Goal: Information Seeking & Learning: Check status

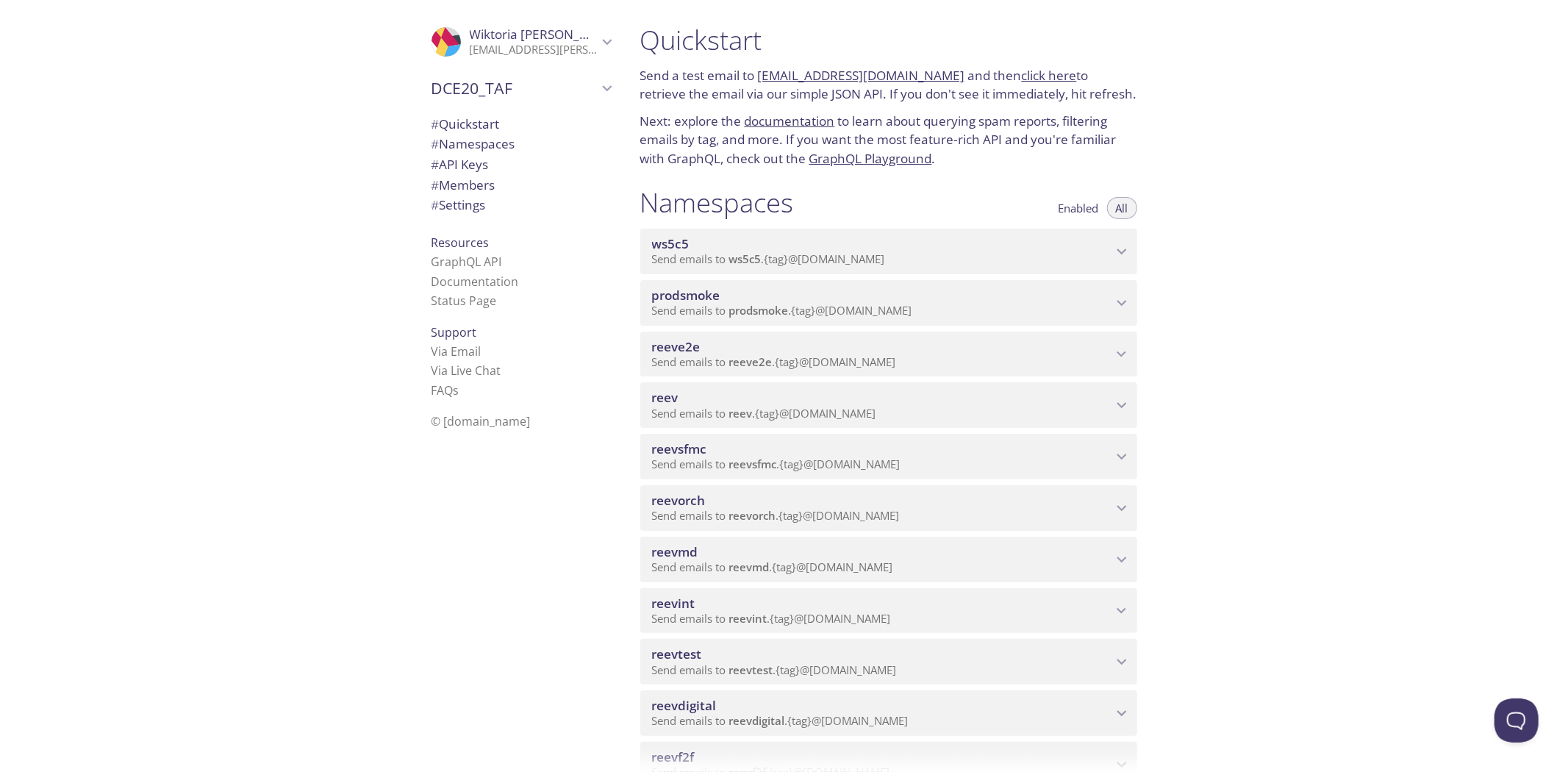
click at [802, 356] on span "Send emails to reeve2e . {tag} @inbox.testmail.app" at bounding box center [774, 362] width 244 height 15
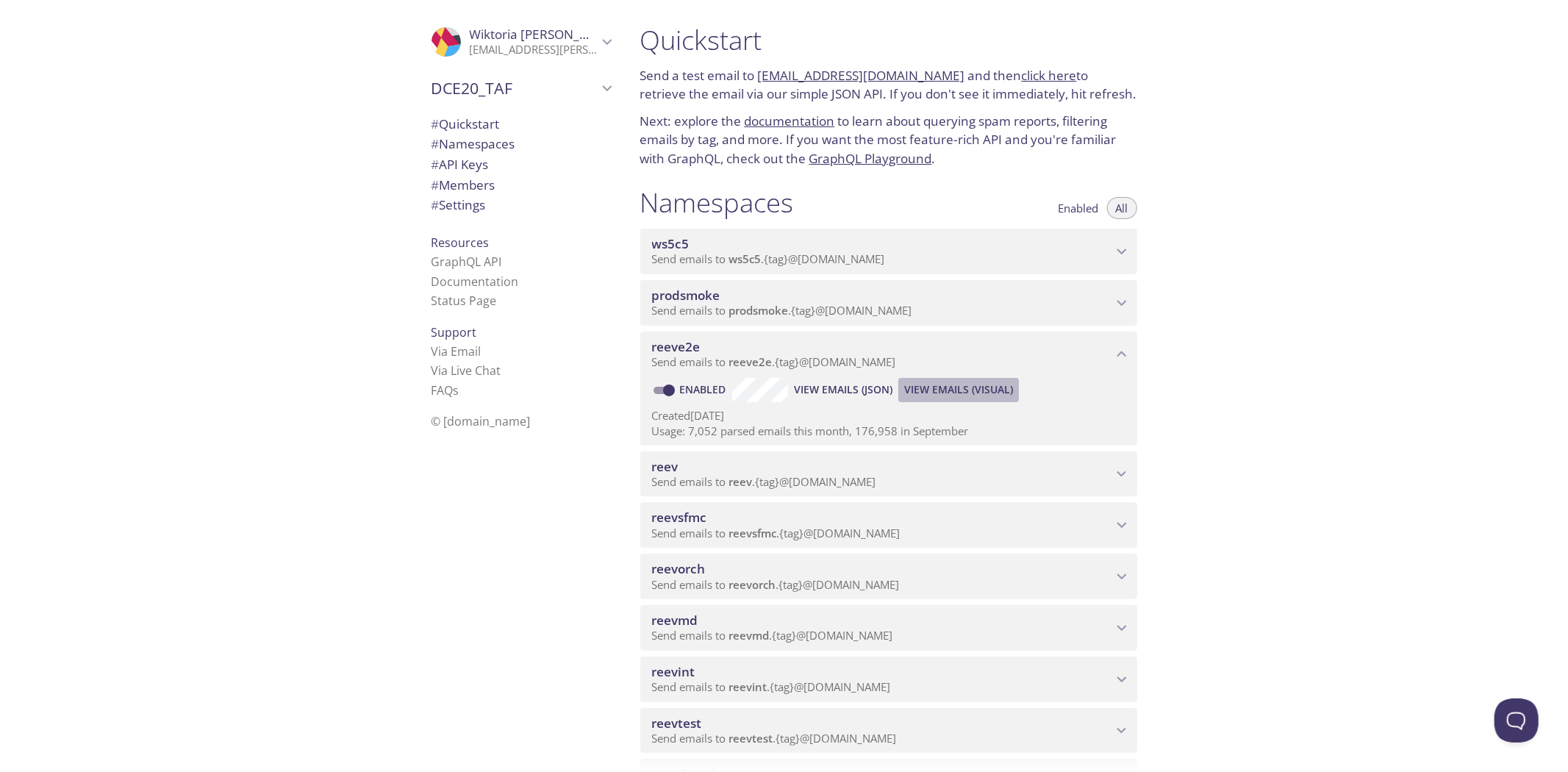
click at [938, 391] on span "View Emails (Visual)" at bounding box center [958, 390] width 109 height 18
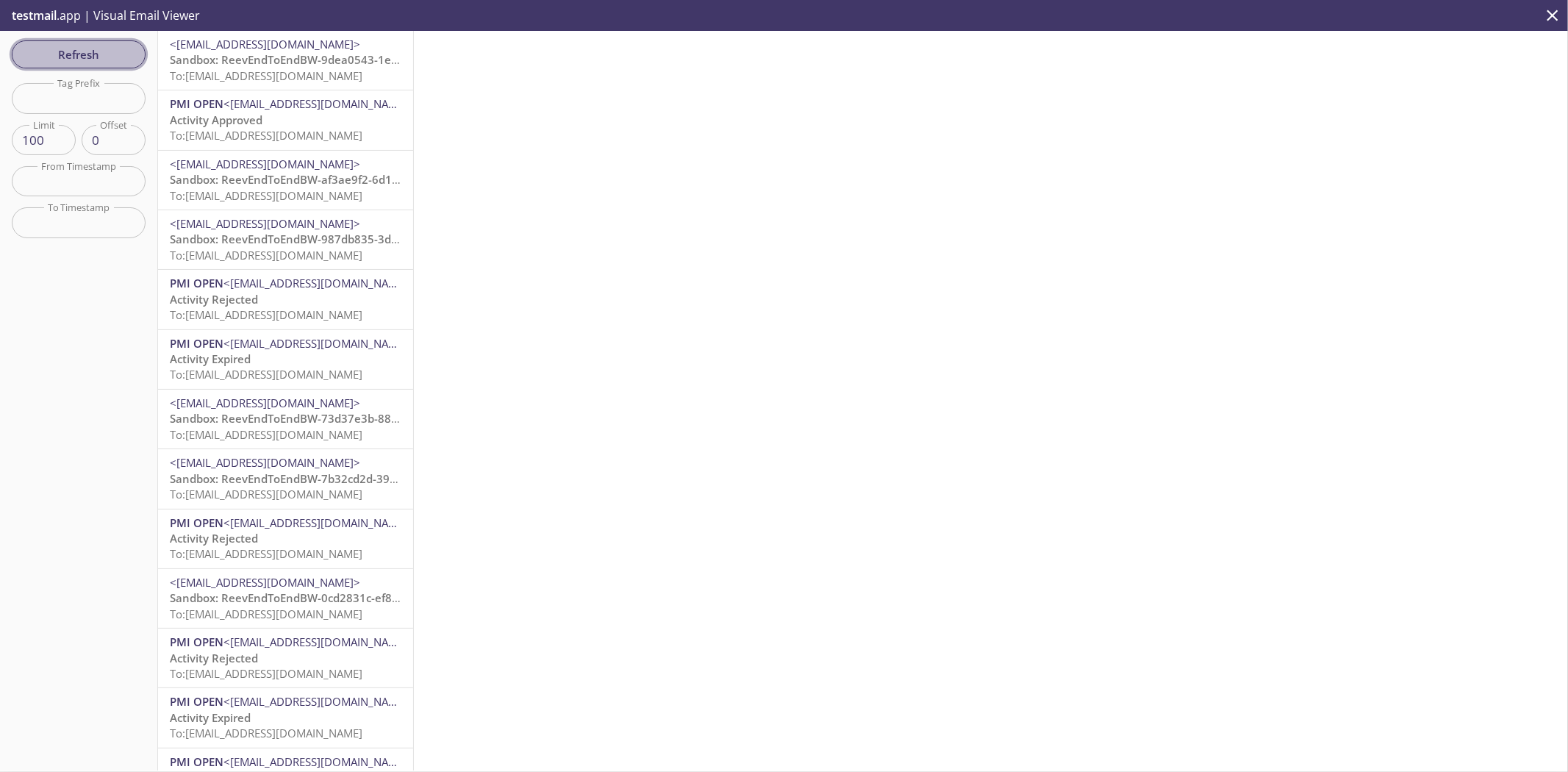
click at [100, 46] on span "Refresh" at bounding box center [78, 54] width 110 height 19
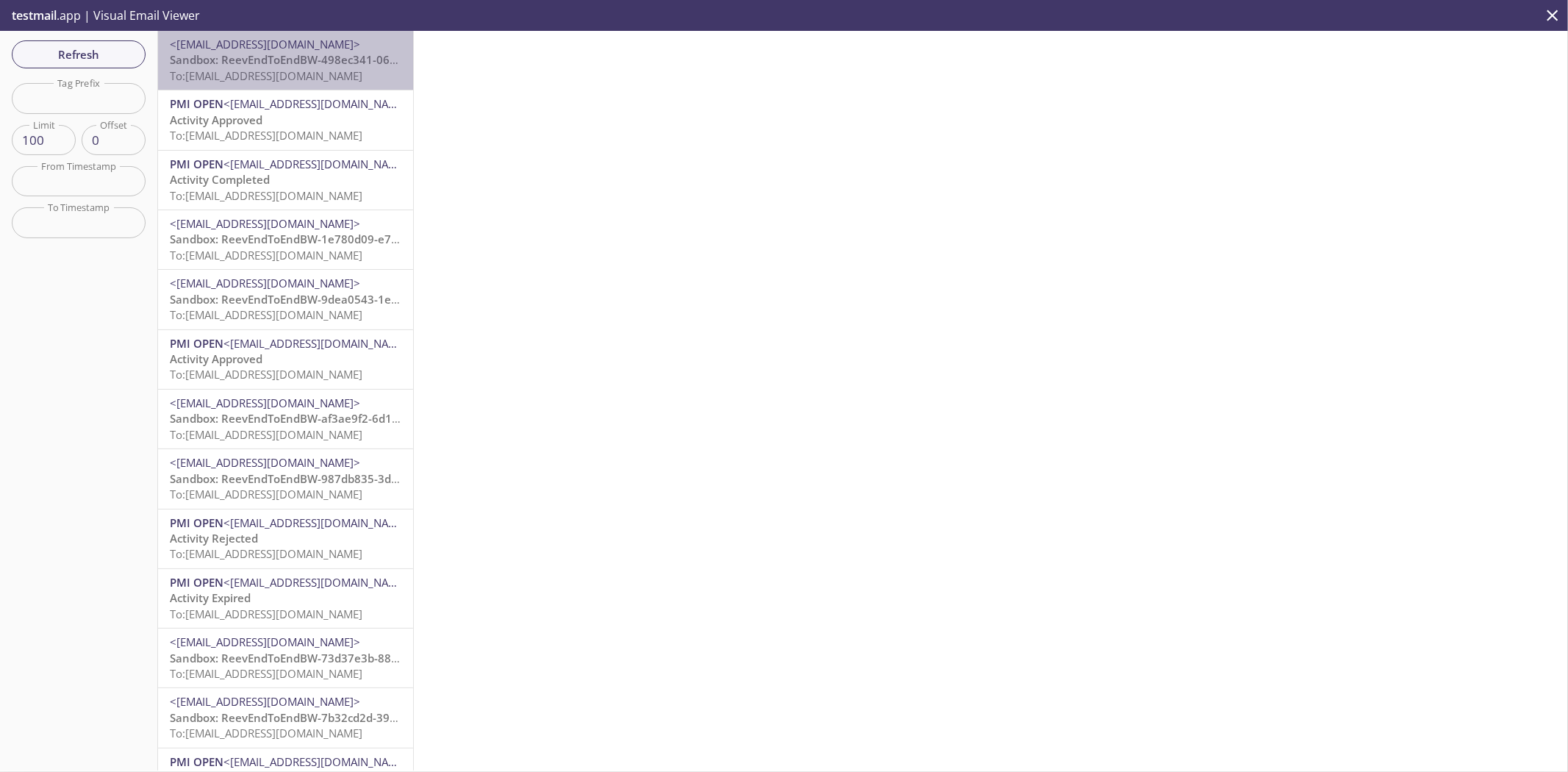
click at [364, 51] on span "<noreply@email.pmireev.com>" at bounding box center [286, 44] width 232 height 16
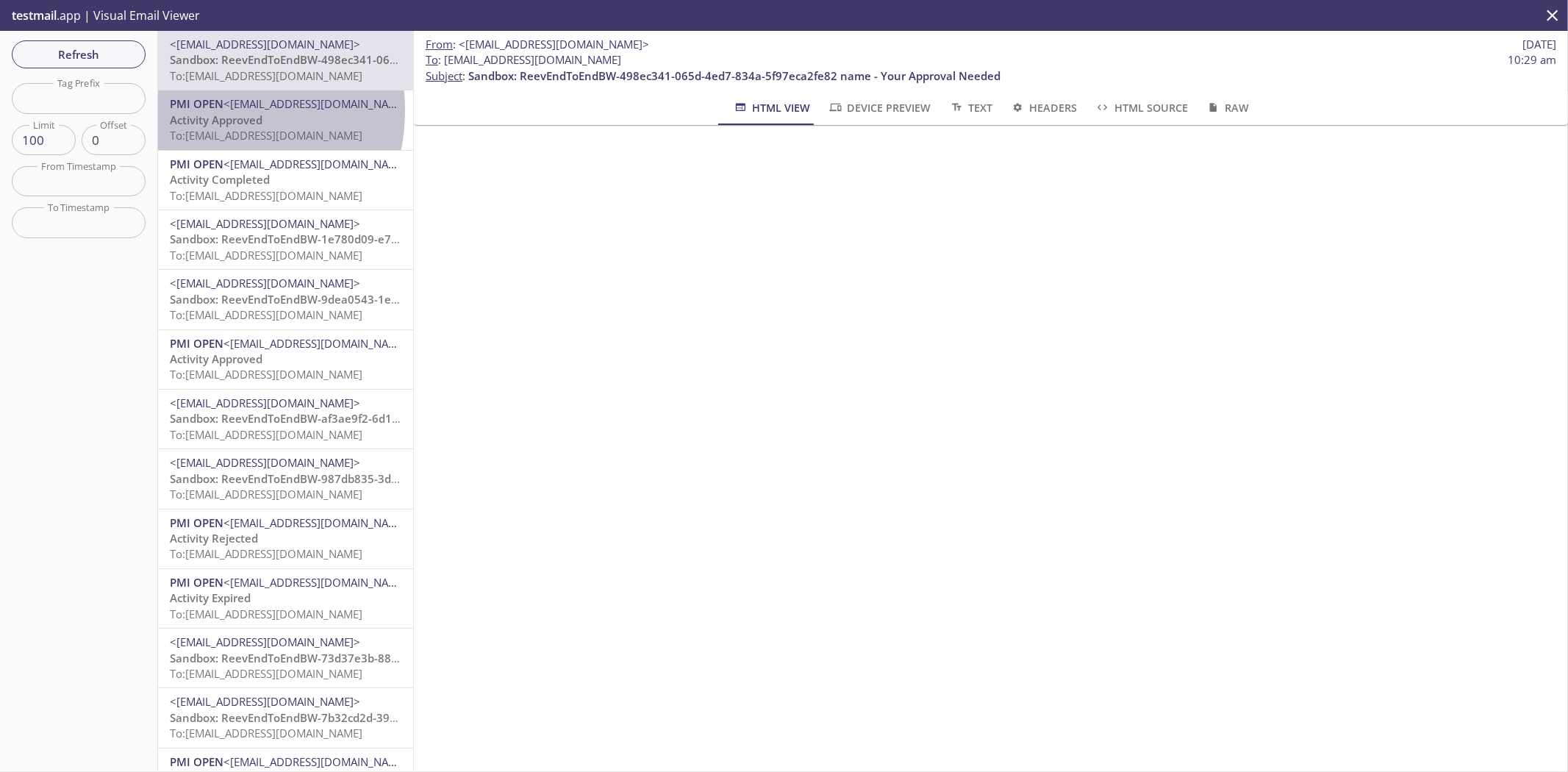
click at [207, 110] on span "PMI OPEN" at bounding box center [197, 104] width 54 height 15
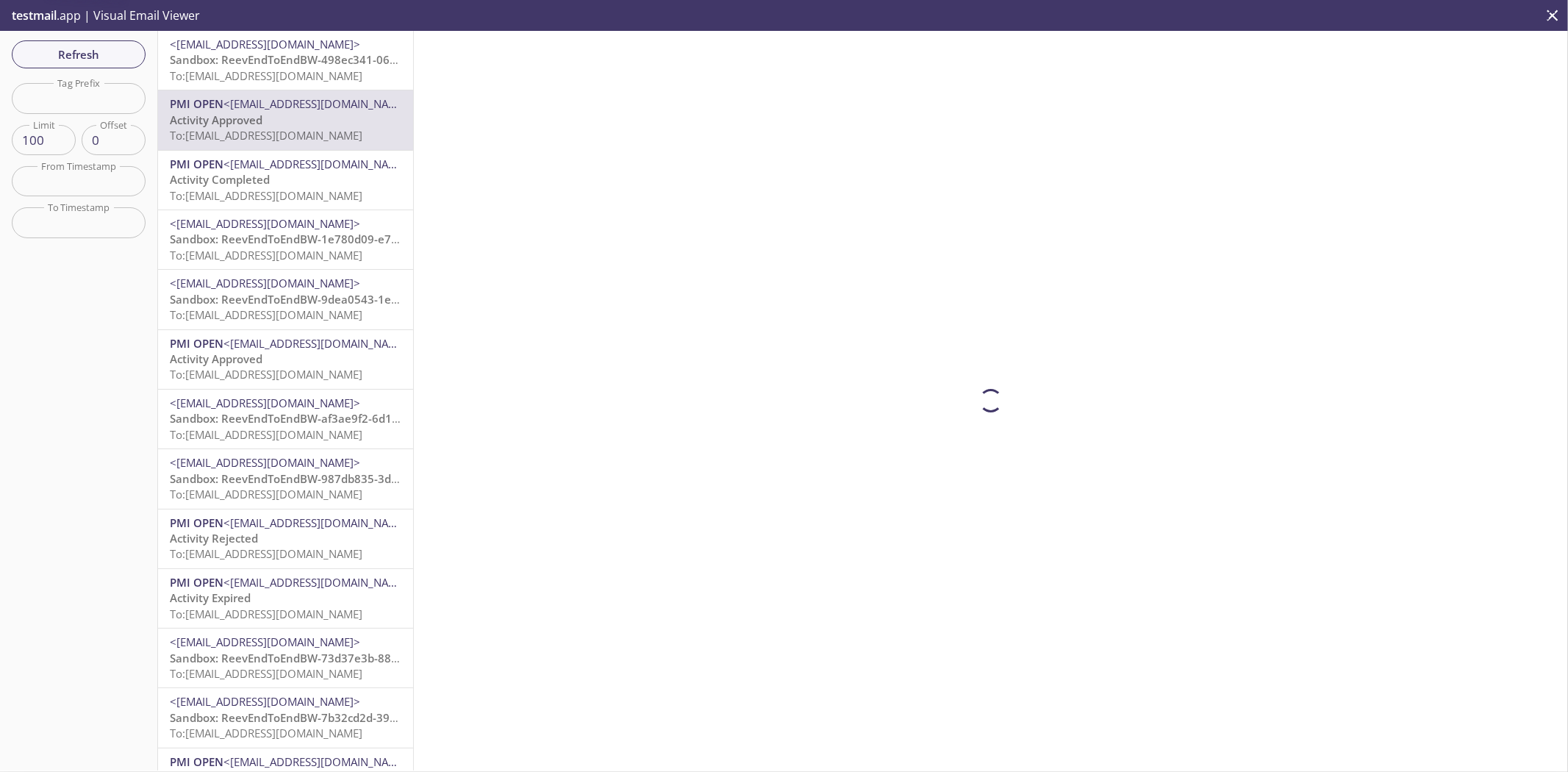
click at [240, 166] on span "<noreply@email.pmiopen.com>" at bounding box center [318, 164] width 190 height 15
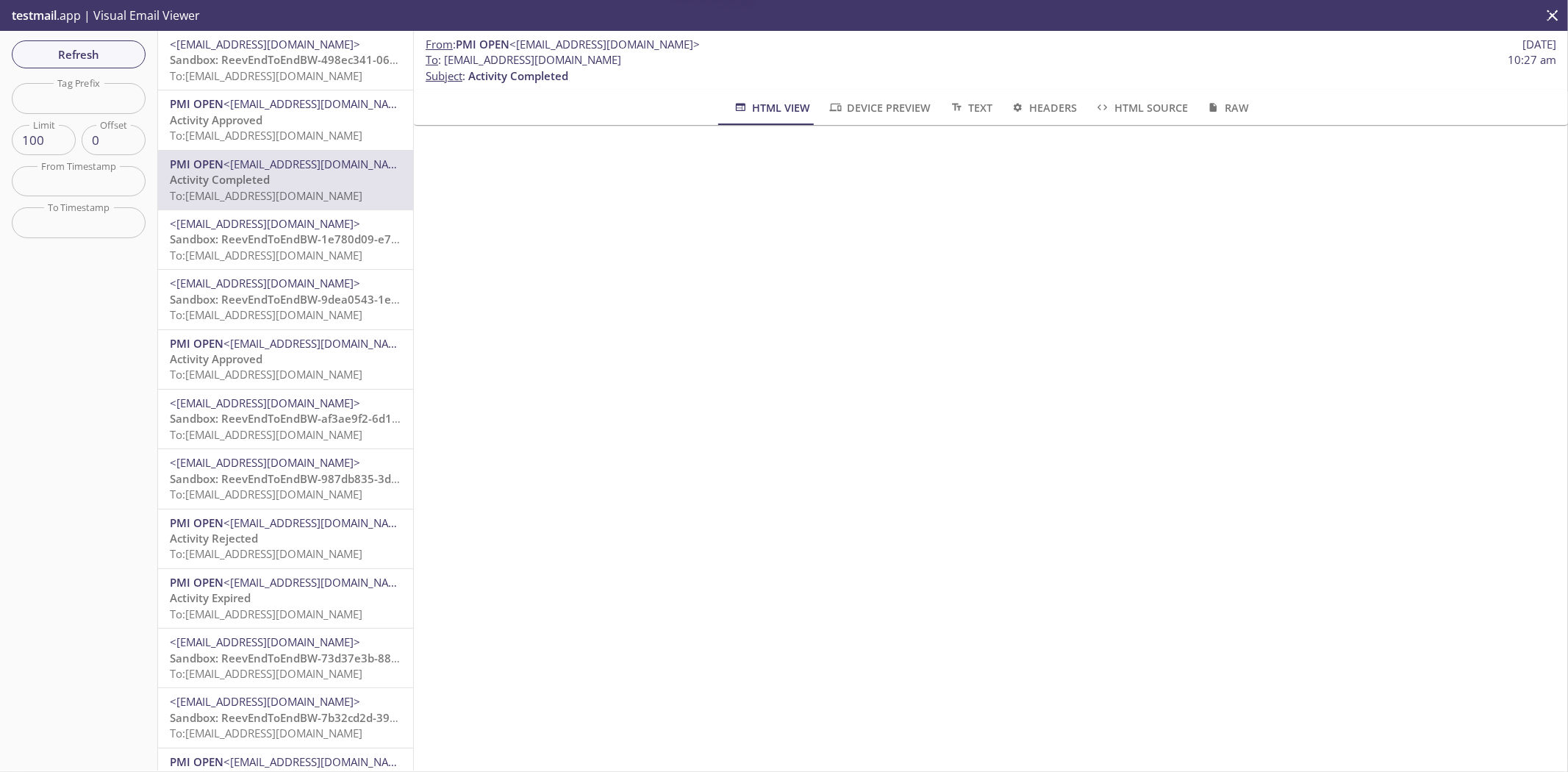
click at [115, 41] on button "Refresh" at bounding box center [78, 55] width 134 height 28
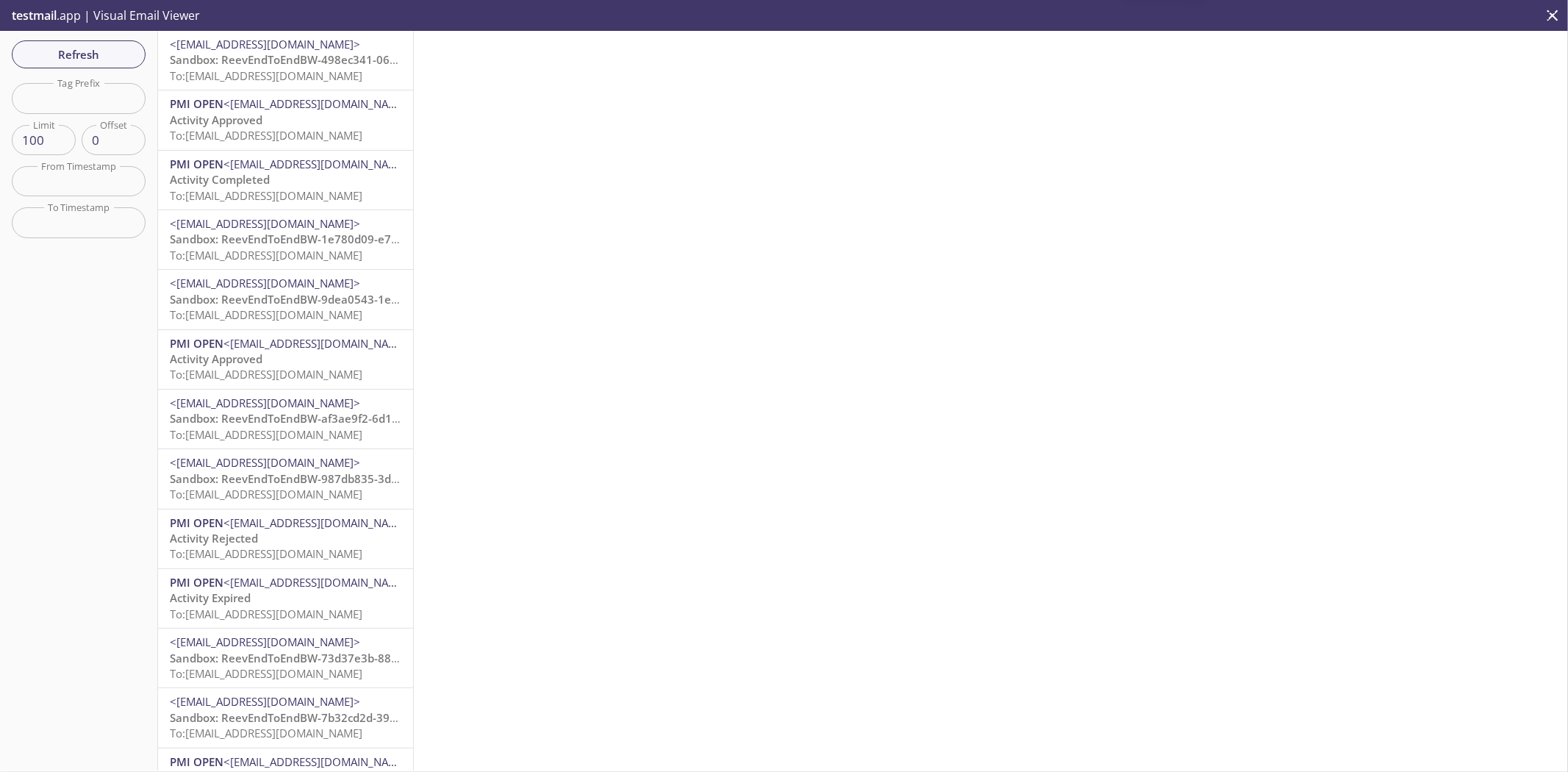
click at [276, 73] on span "To: reeve2e.treev106@inbox.testmail.app" at bounding box center [266, 76] width 193 height 15
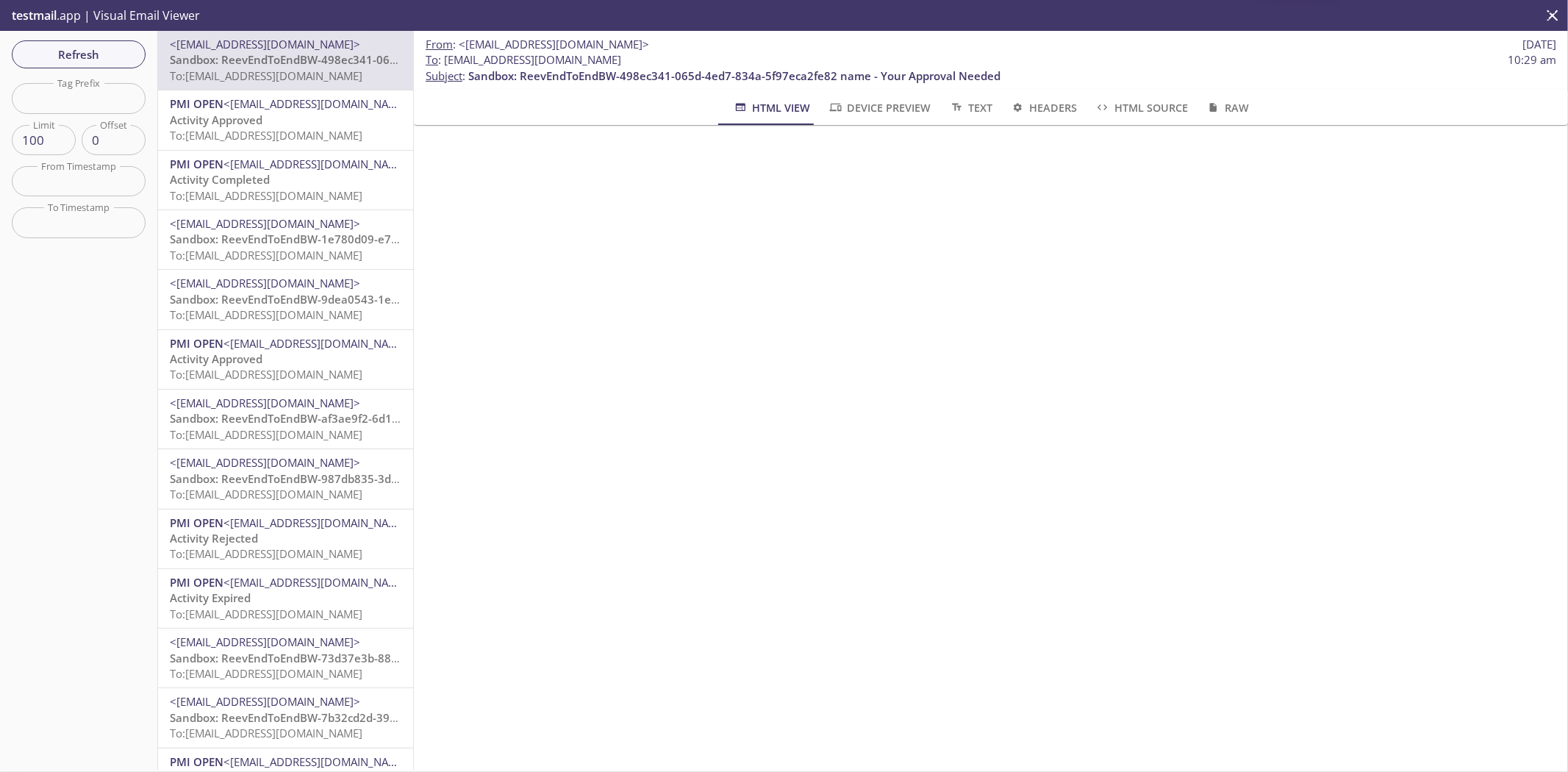
click at [298, 128] on span "To: reeve2e.1694743840095@inbox.testmail.app" at bounding box center [266, 135] width 193 height 15
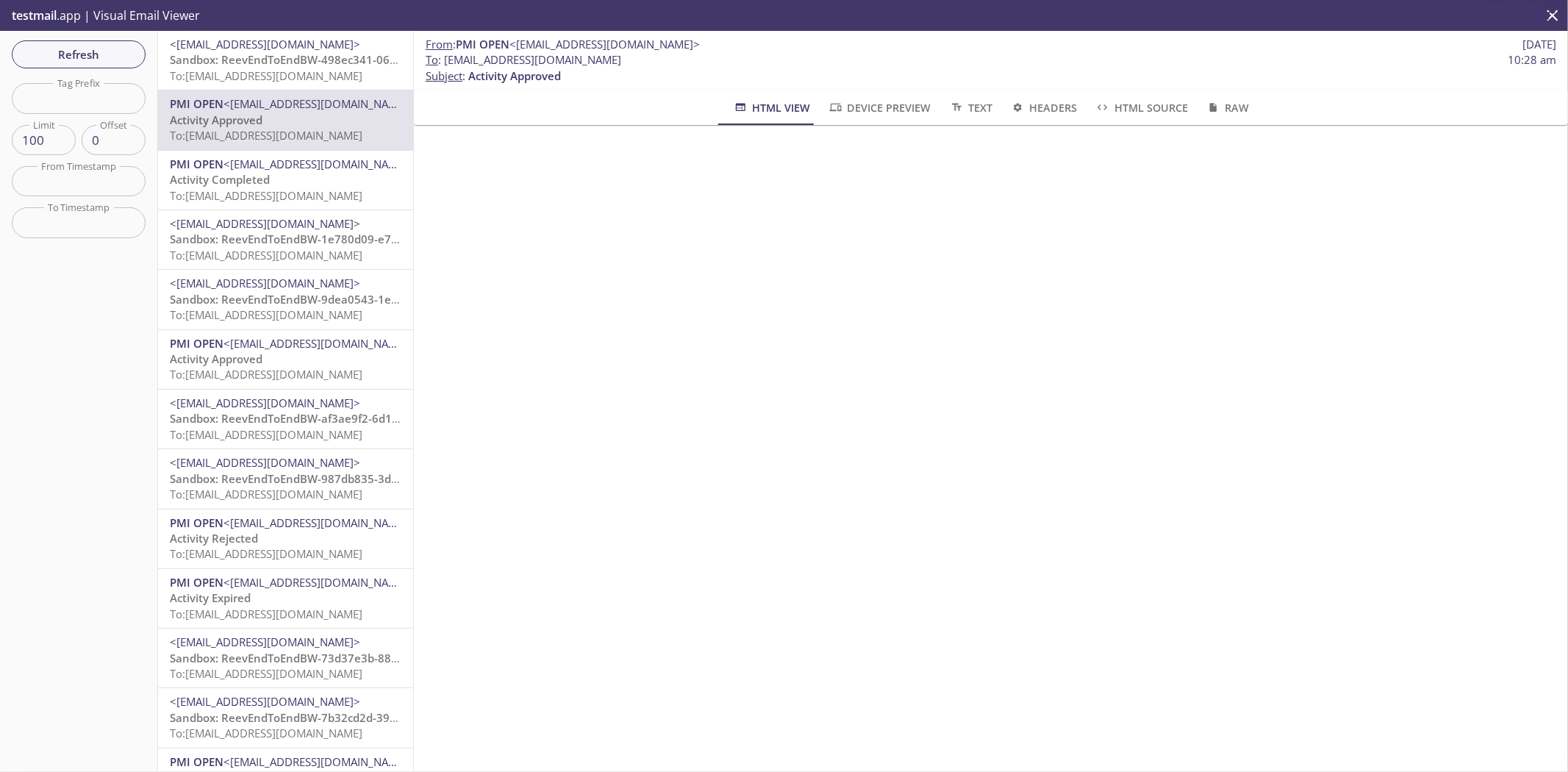
click at [322, 180] on p "Activity Completed To: reeve2e.1729447269877@inbox.testmail.app" at bounding box center [286, 188] width 232 height 32
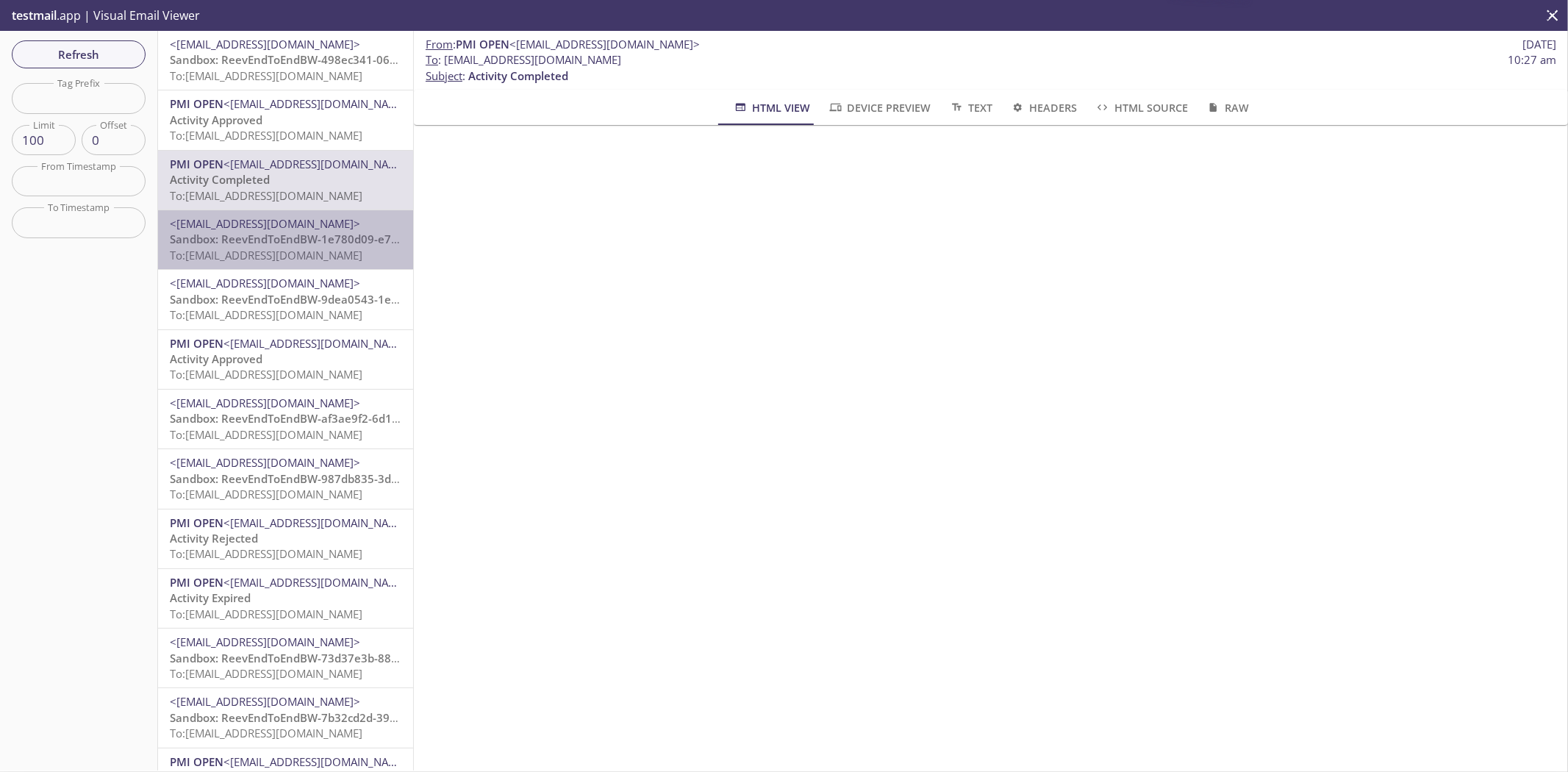
click at [321, 228] on span "<noreply@email.pmireev.com>" at bounding box center [264, 224] width 190 height 15
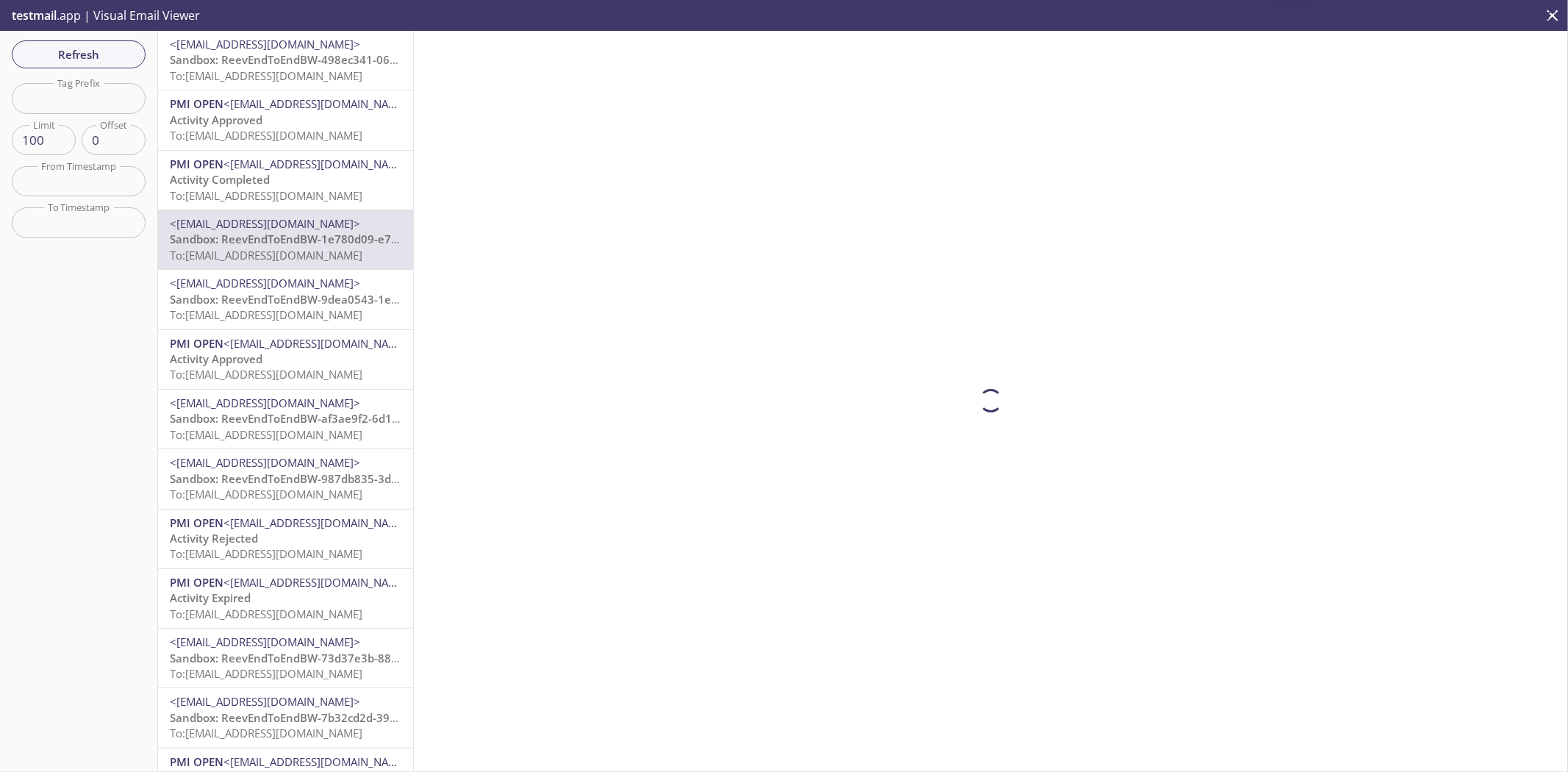
drag, startPoint x: 325, startPoint y: 263, endPoint x: 322, endPoint y: 284, distance: 21.2
click at [325, 264] on div "<noreply@email.pmireev.com> Sandbox: ReevEndToEndBW-1e780d09-e7a8-4d4a-8e93-114…" at bounding box center [286, 240] width 255 height 59
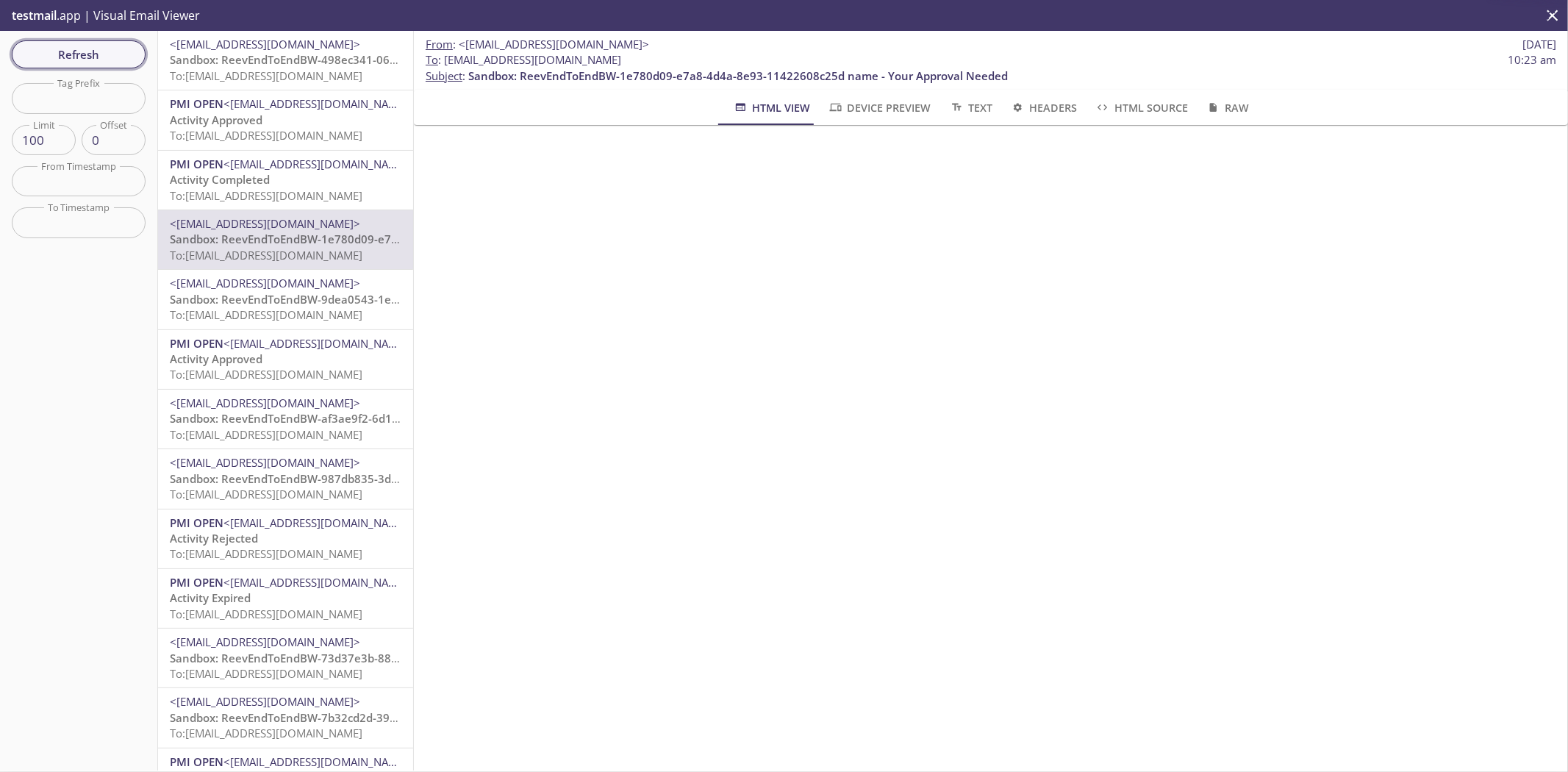
click at [110, 41] on button "Refresh" at bounding box center [78, 55] width 134 height 28
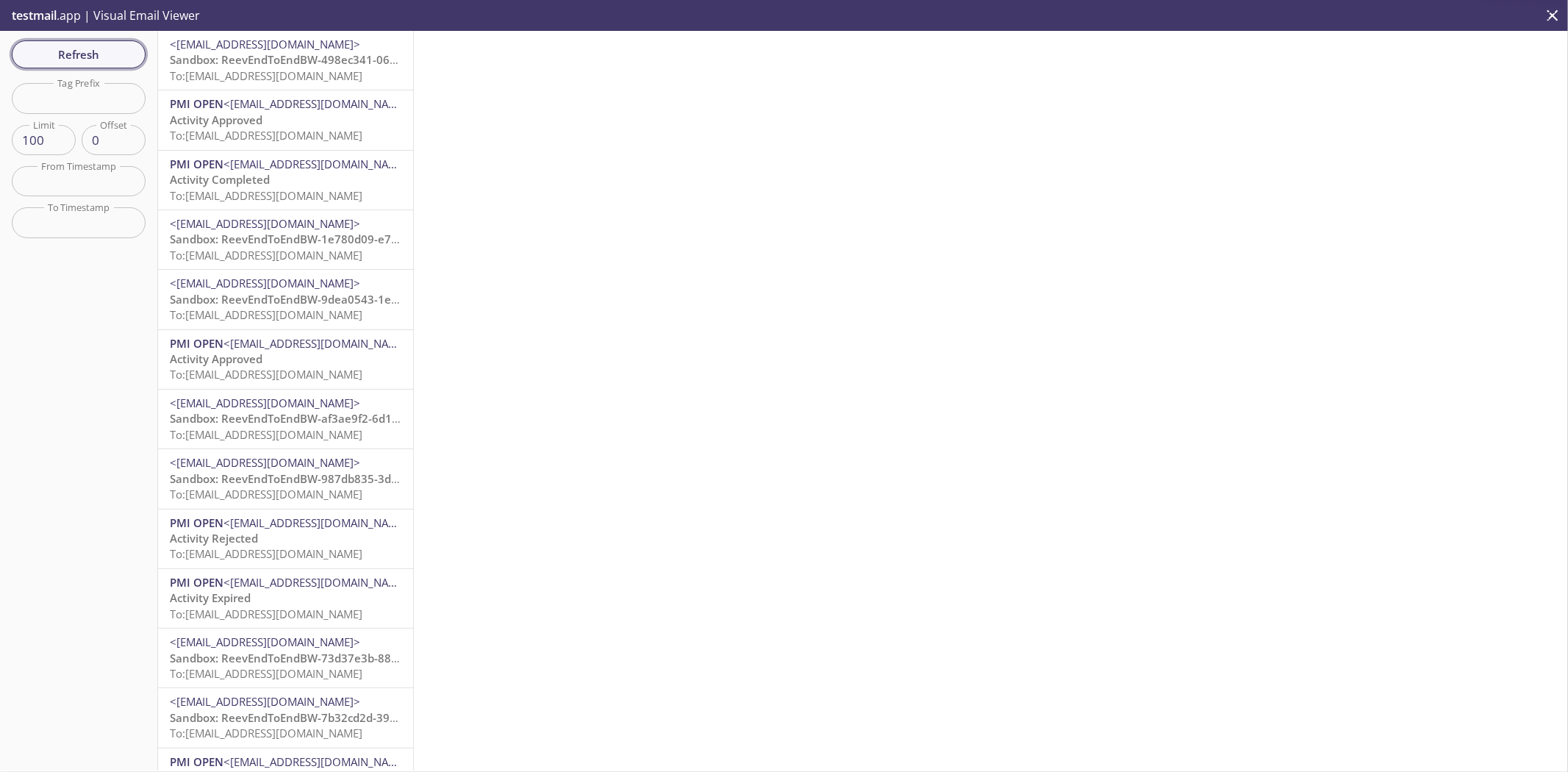
click at [122, 60] on span "Refresh" at bounding box center [78, 54] width 110 height 19
click at [356, 76] on span "To: reeve2e.treev106@inbox.testmail.app" at bounding box center [266, 76] width 193 height 15
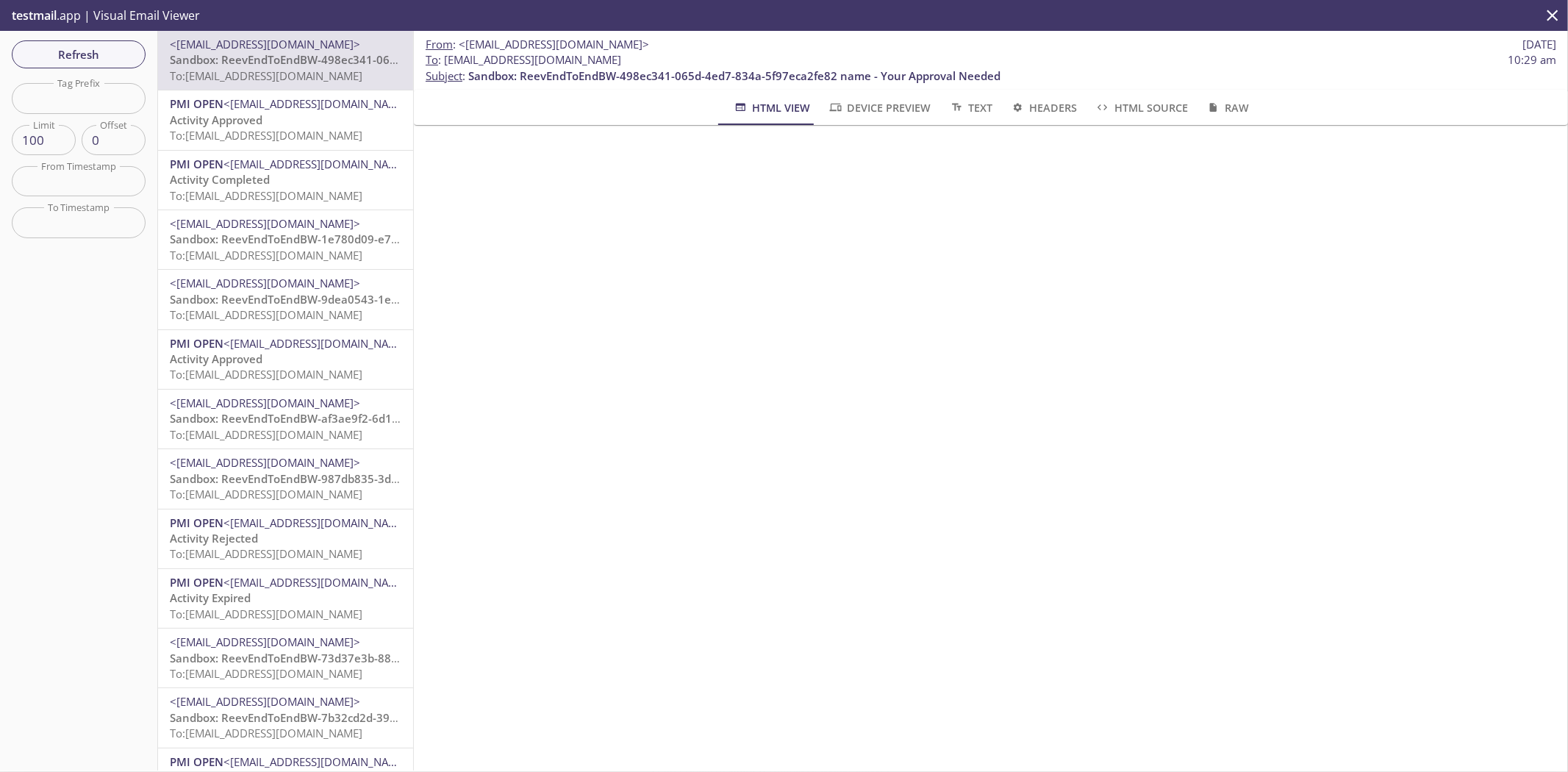
click at [243, 138] on span "To: reeve2e.1694743840095@inbox.testmail.app" at bounding box center [266, 135] width 193 height 15
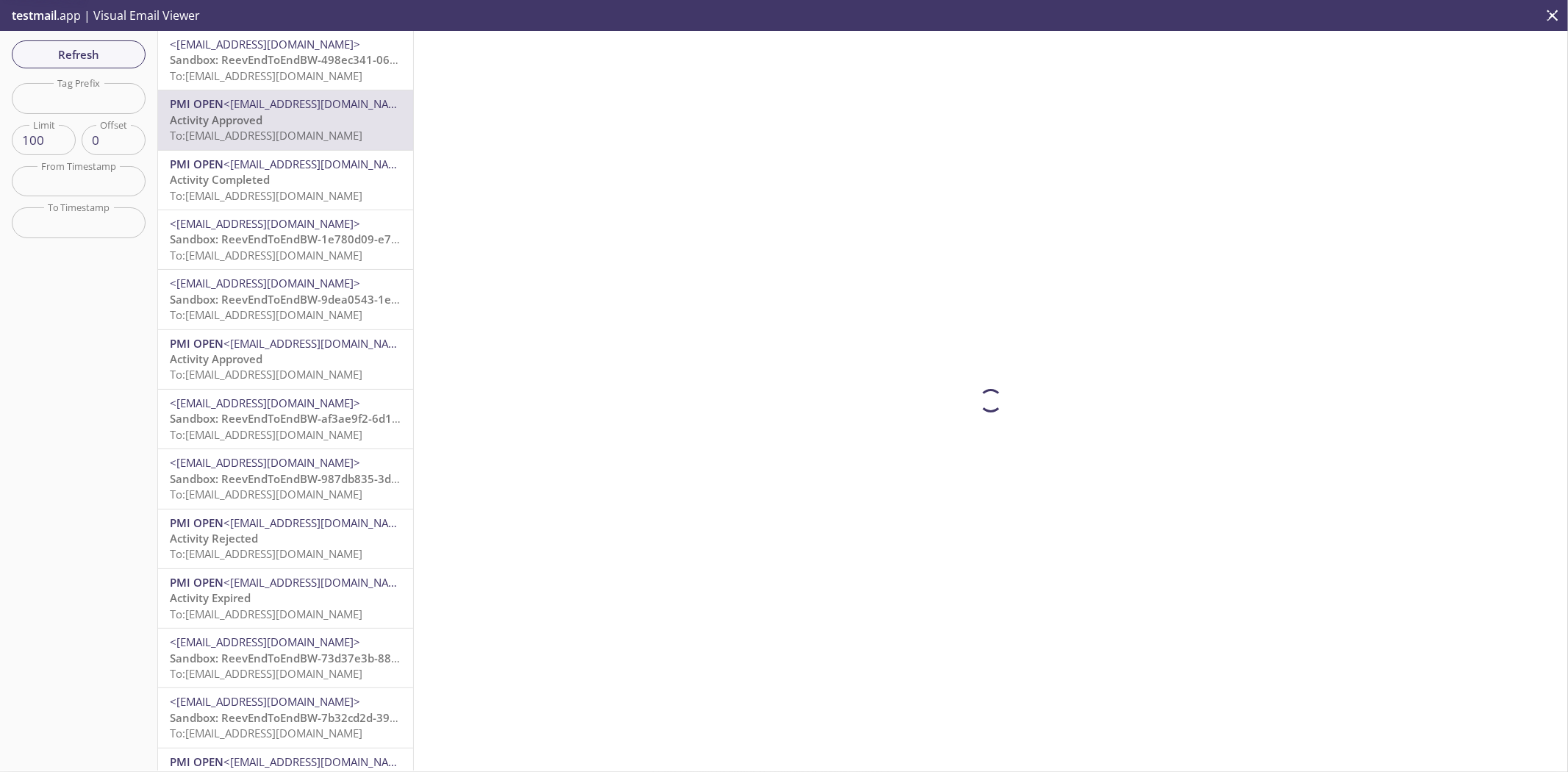
click at [263, 176] on span "Activity Completed" at bounding box center [220, 180] width 100 height 15
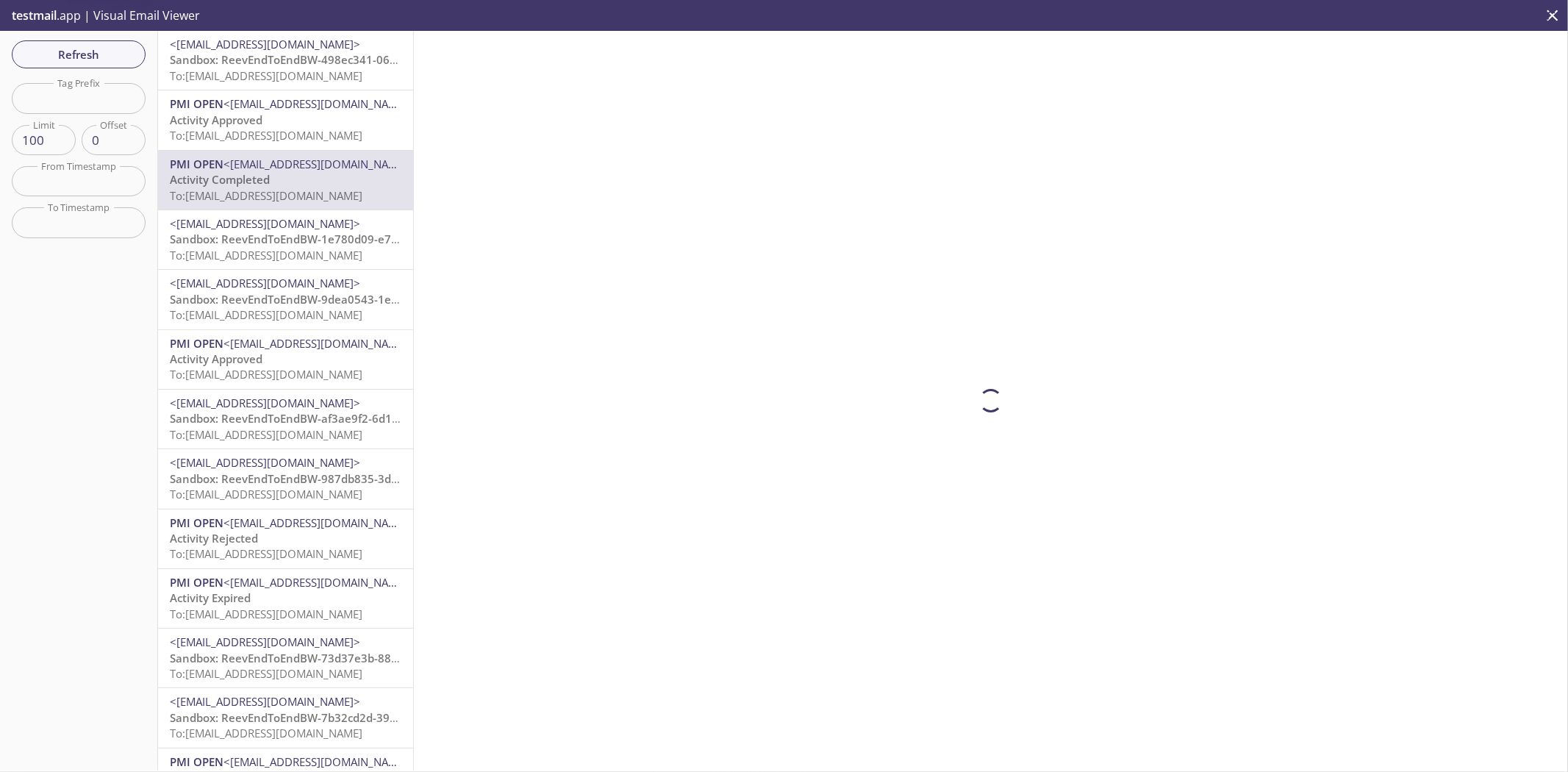
click at [285, 243] on span "Sandbox: ReevEndToEndBW-1e780d09-e7a8-4d4a-8e93-11422608c25d name - Your Approv…" at bounding box center [439, 239] width 540 height 15
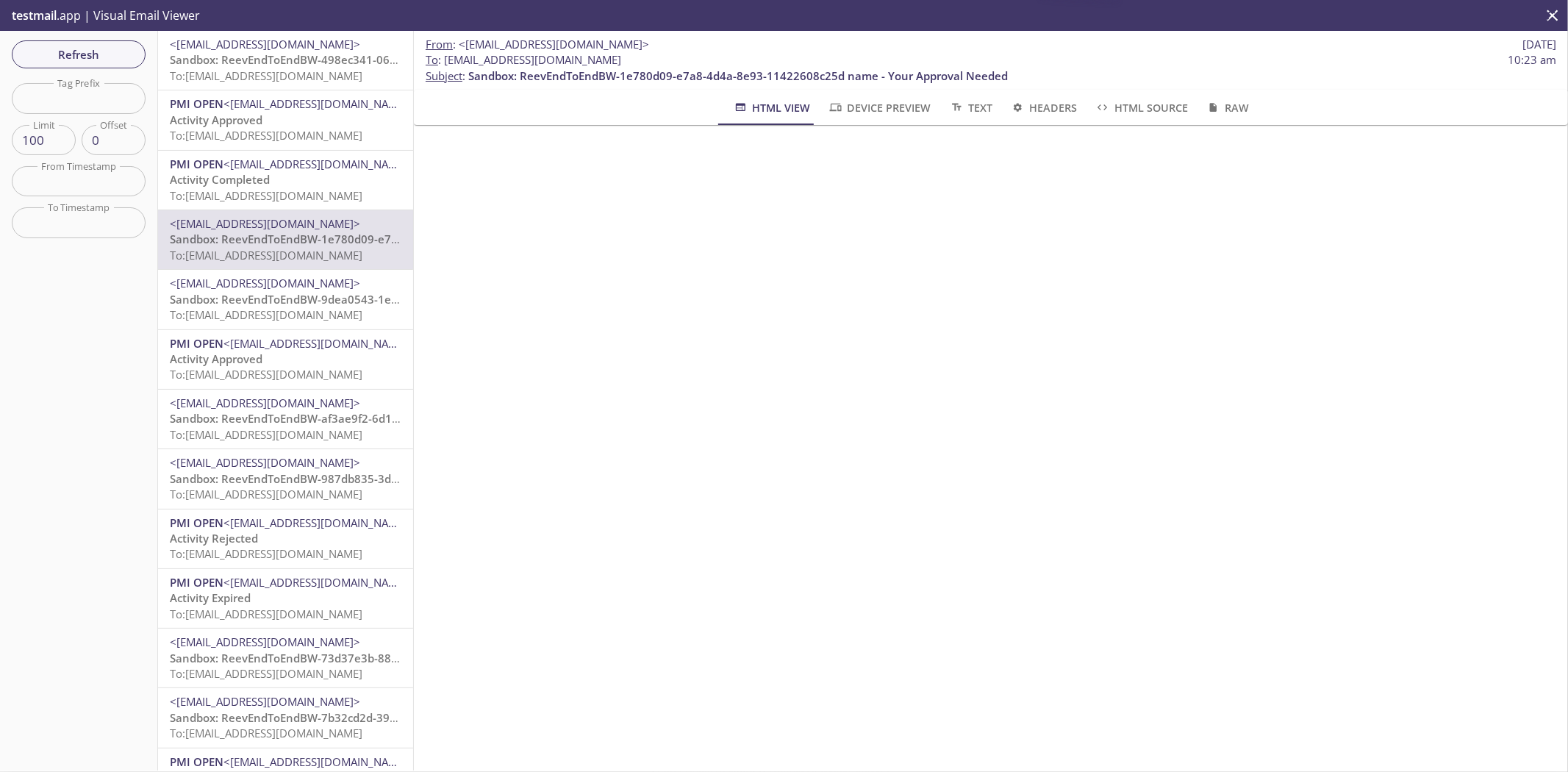
drag, startPoint x: 292, startPoint y: 295, endPoint x: 285, endPoint y: 331, distance: 36.7
click at [292, 296] on span "Sandbox: ReevEndToEndBW-9dea0543-1ef5-40cb-b6fc-8eb7fba0eed9 name - Your Approv…" at bounding box center [434, 299] width 529 height 15
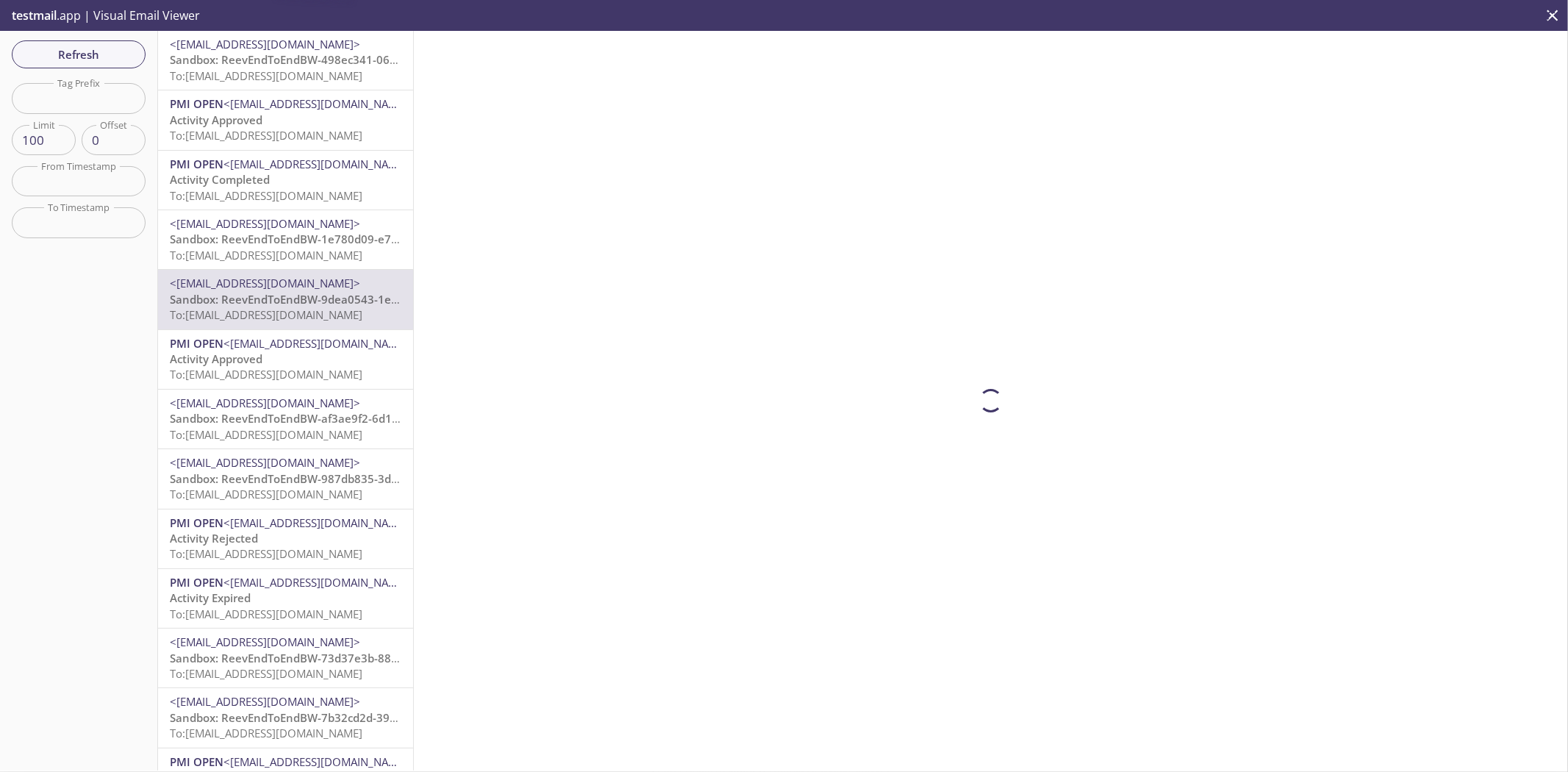
click at [285, 331] on div "PMI OPEN <noreply@email.pmiopen.com> Activity Approved To: reeve2e.169474384009…" at bounding box center [286, 359] width 255 height 59
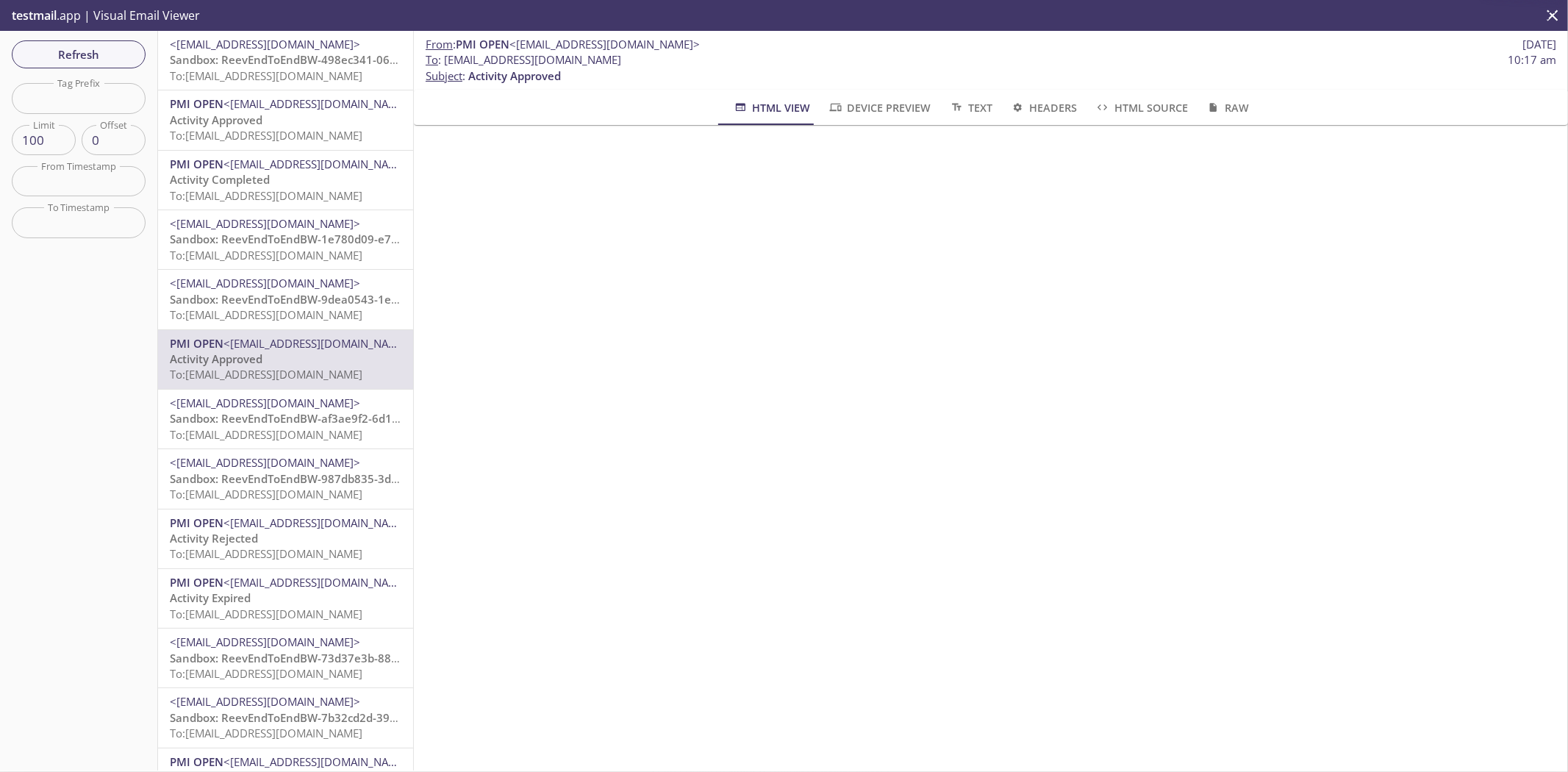
click at [363, 50] on span "<noreply@email.pmireev.com>" at bounding box center [286, 44] width 232 height 16
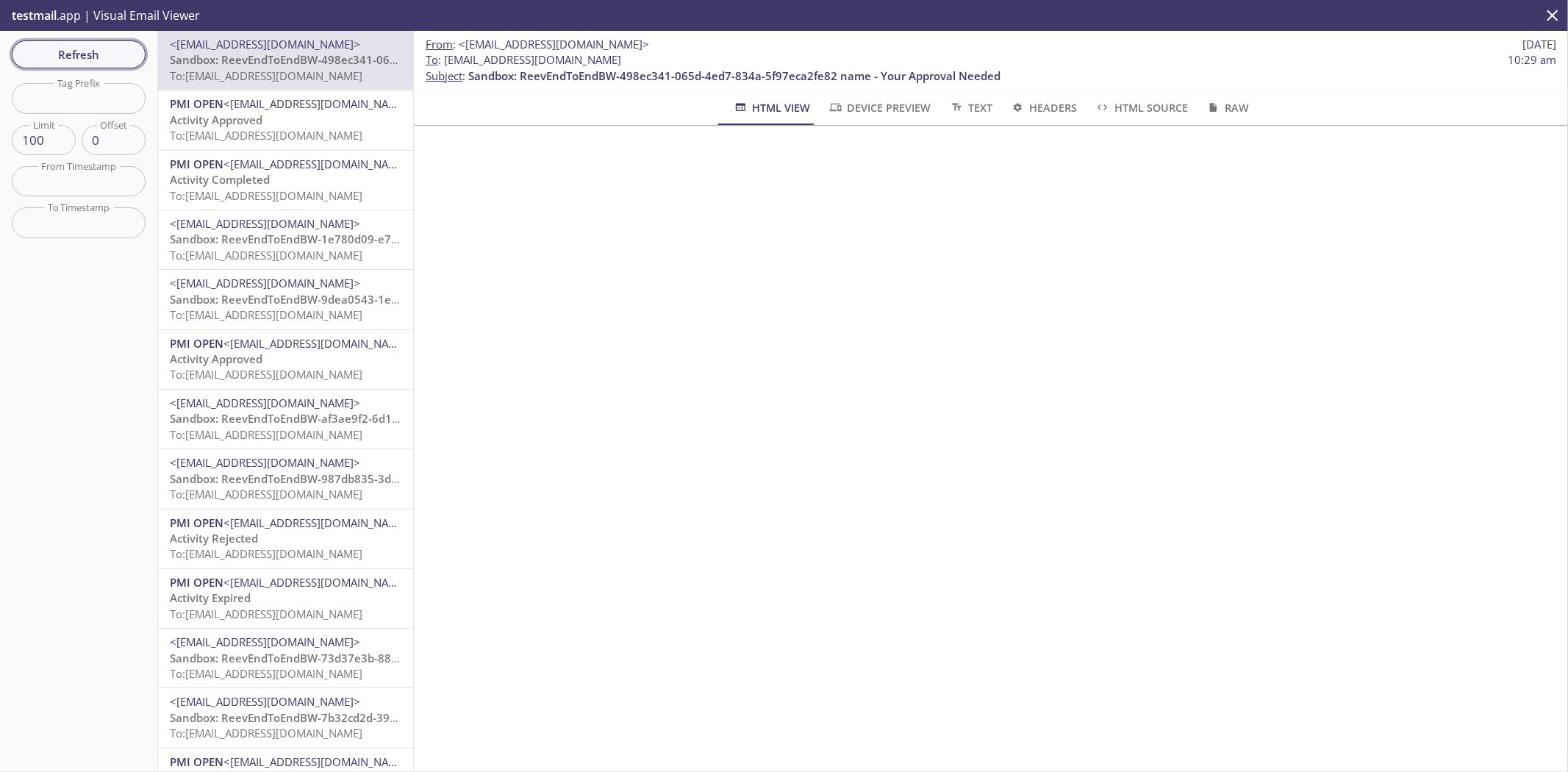
drag, startPoint x: 129, startPoint y: 41, endPoint x: 144, endPoint y: 68, distance: 30.9
click at [129, 41] on button "Refresh" at bounding box center [78, 55] width 134 height 28
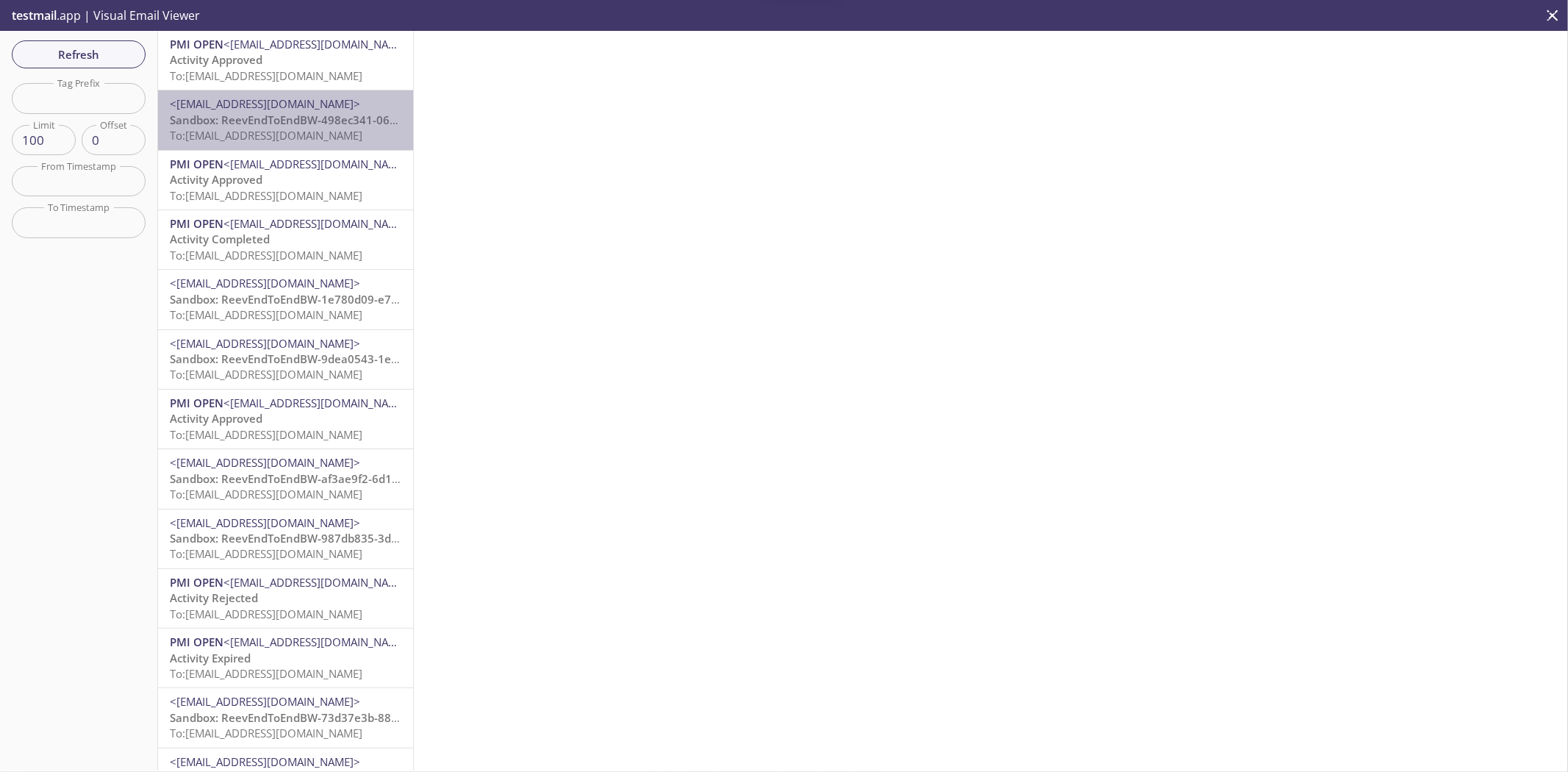
click at [334, 134] on span "To: reeve2e.treev106@inbox.testmail.app" at bounding box center [266, 135] width 193 height 15
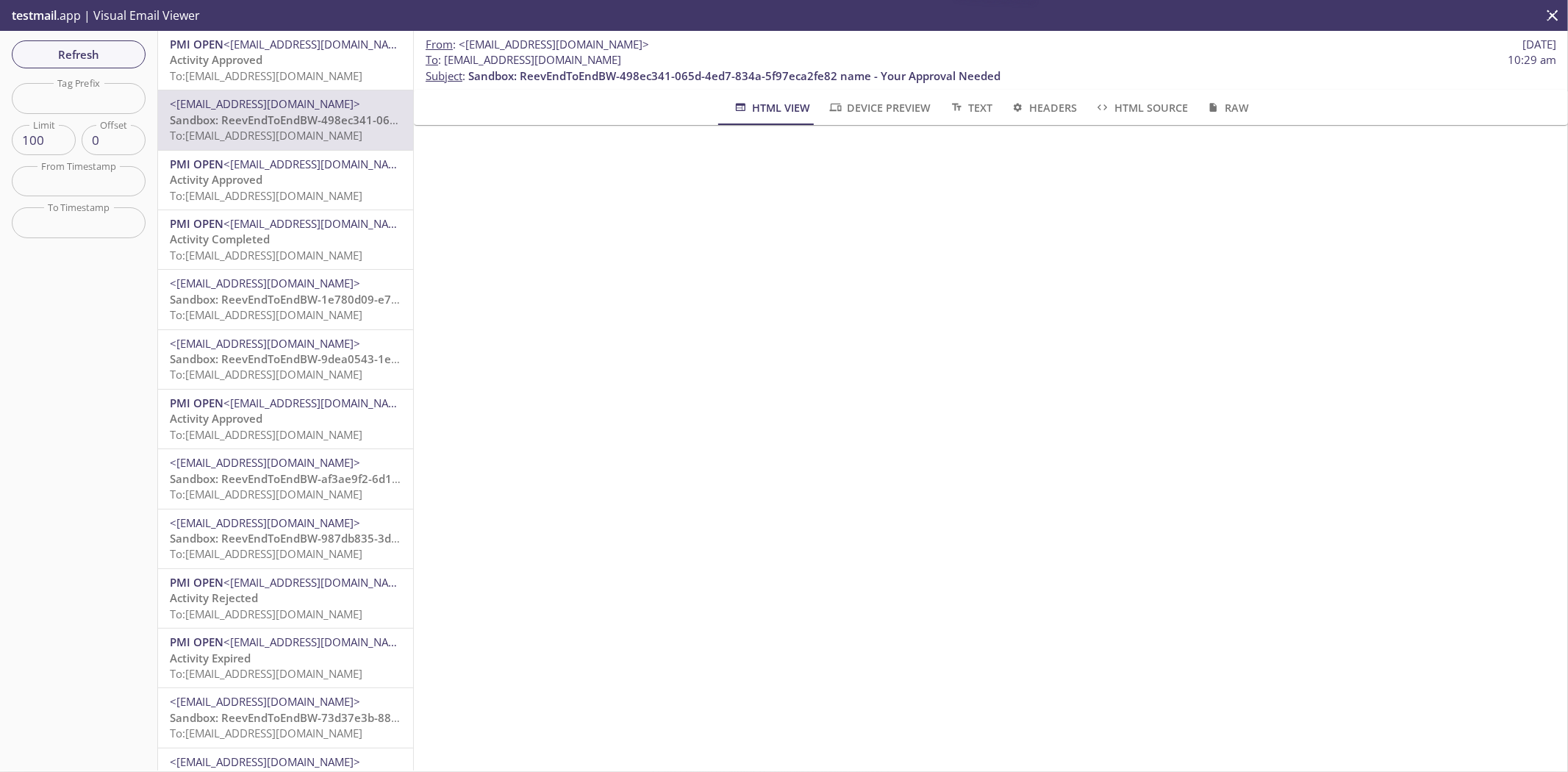
click at [335, 171] on span "PMI OPEN <noreply@email.pmiopen.com>" at bounding box center [286, 164] width 232 height 16
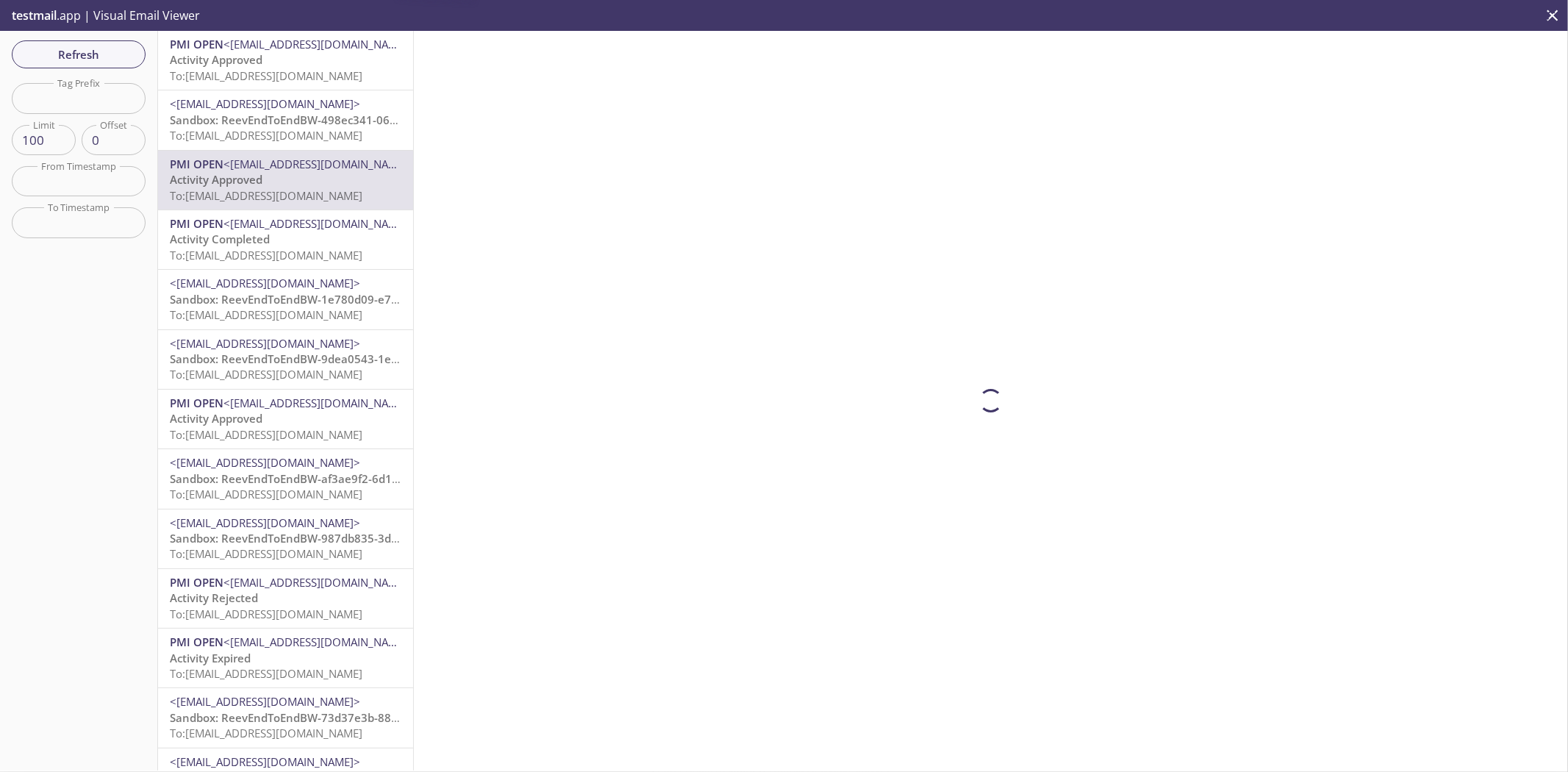
click at [336, 121] on span "Sandbox: ReevEndToEndBW-498ec341-065d-4ed7-834a-5f97eca2fe82 name - Your Approv…" at bounding box center [436, 120] width 532 height 15
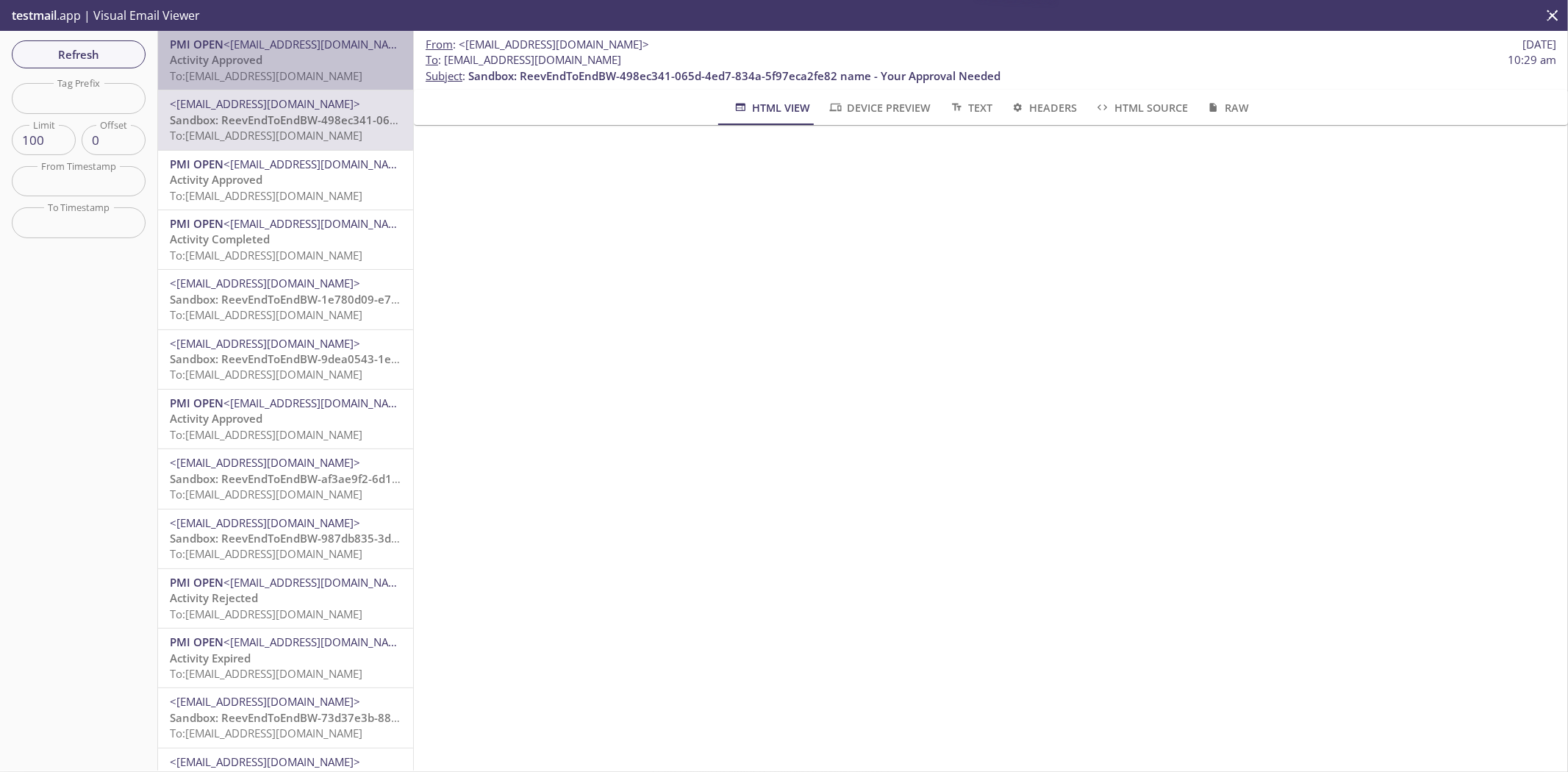
click at [362, 47] on span "<noreply@email.pmiopen.com>" at bounding box center [318, 44] width 190 height 15
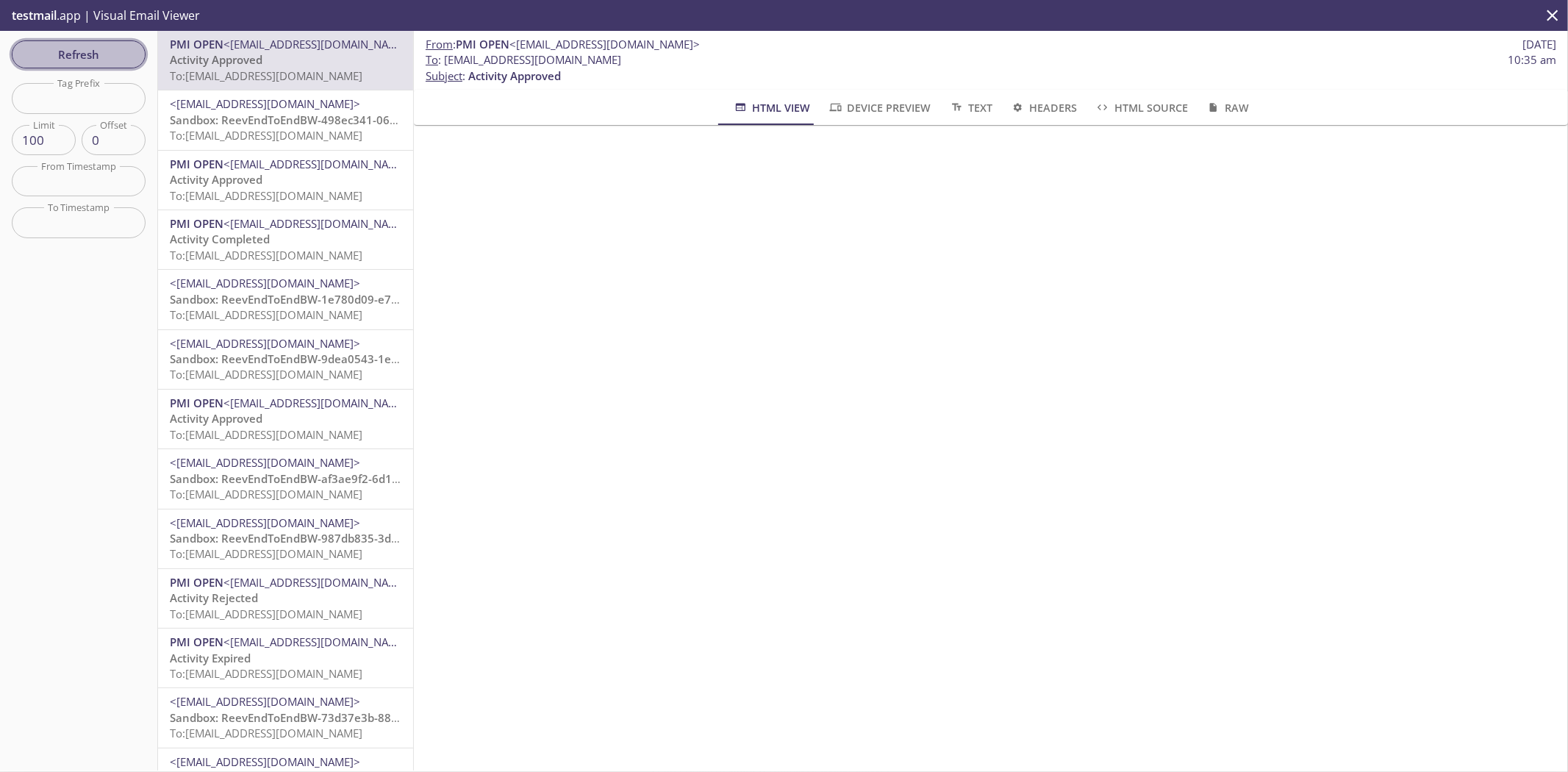
click at [113, 55] on span "Refresh" at bounding box center [78, 54] width 110 height 19
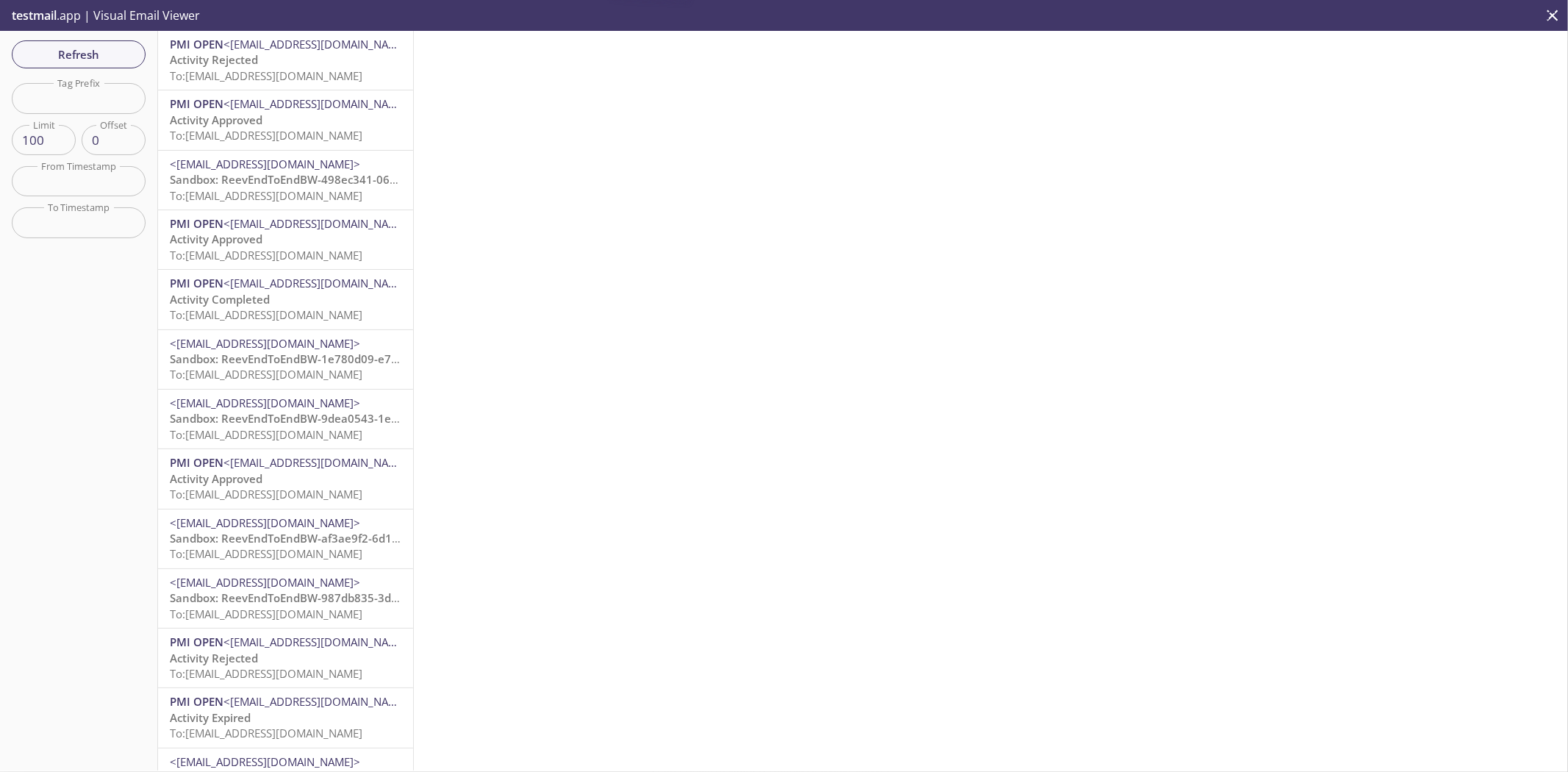
click at [344, 66] on p "Activity Rejected To: reeve2e.1694743841000@inbox.testmail.app" at bounding box center [286, 68] width 232 height 32
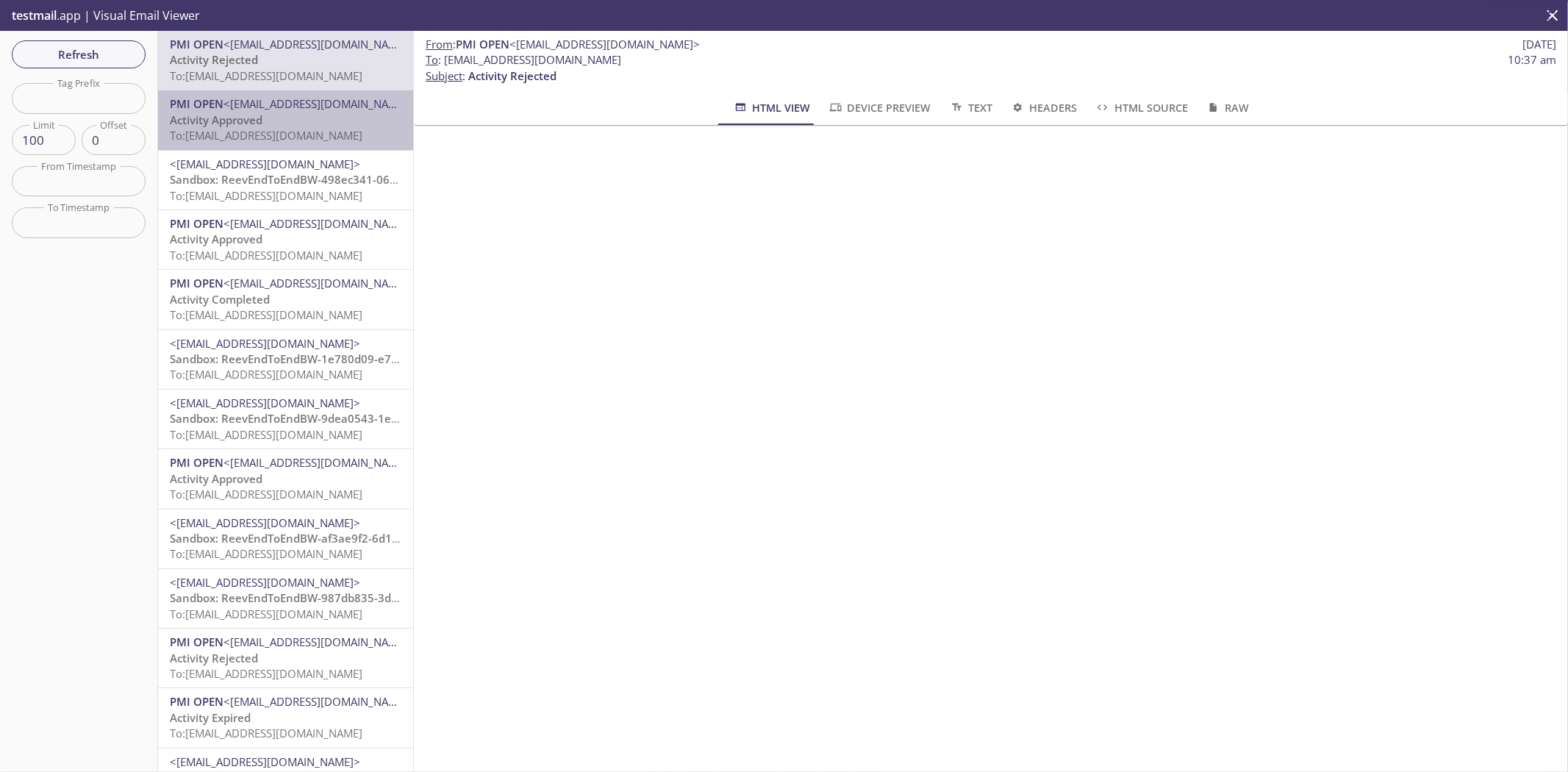
click at [310, 134] on span "To: reeve2e.1702633112827@inbox.testmail.app" at bounding box center [266, 135] width 193 height 15
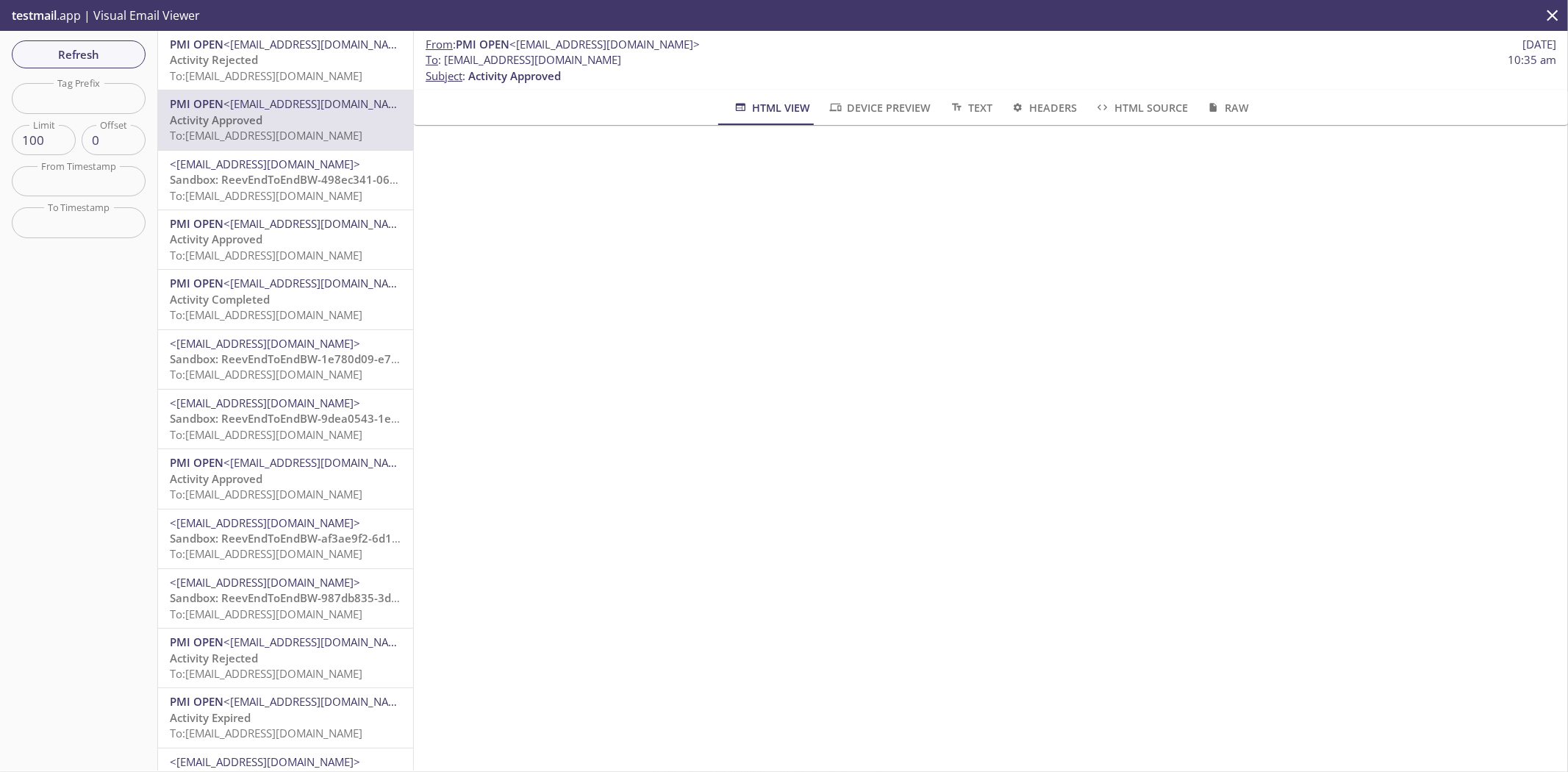
click at [312, 176] on span "Sandbox: ReevEndToEndBW-498ec341-065d-4ed7-834a-5f97eca2fe82 name - Your Approv…" at bounding box center [436, 180] width 532 height 15
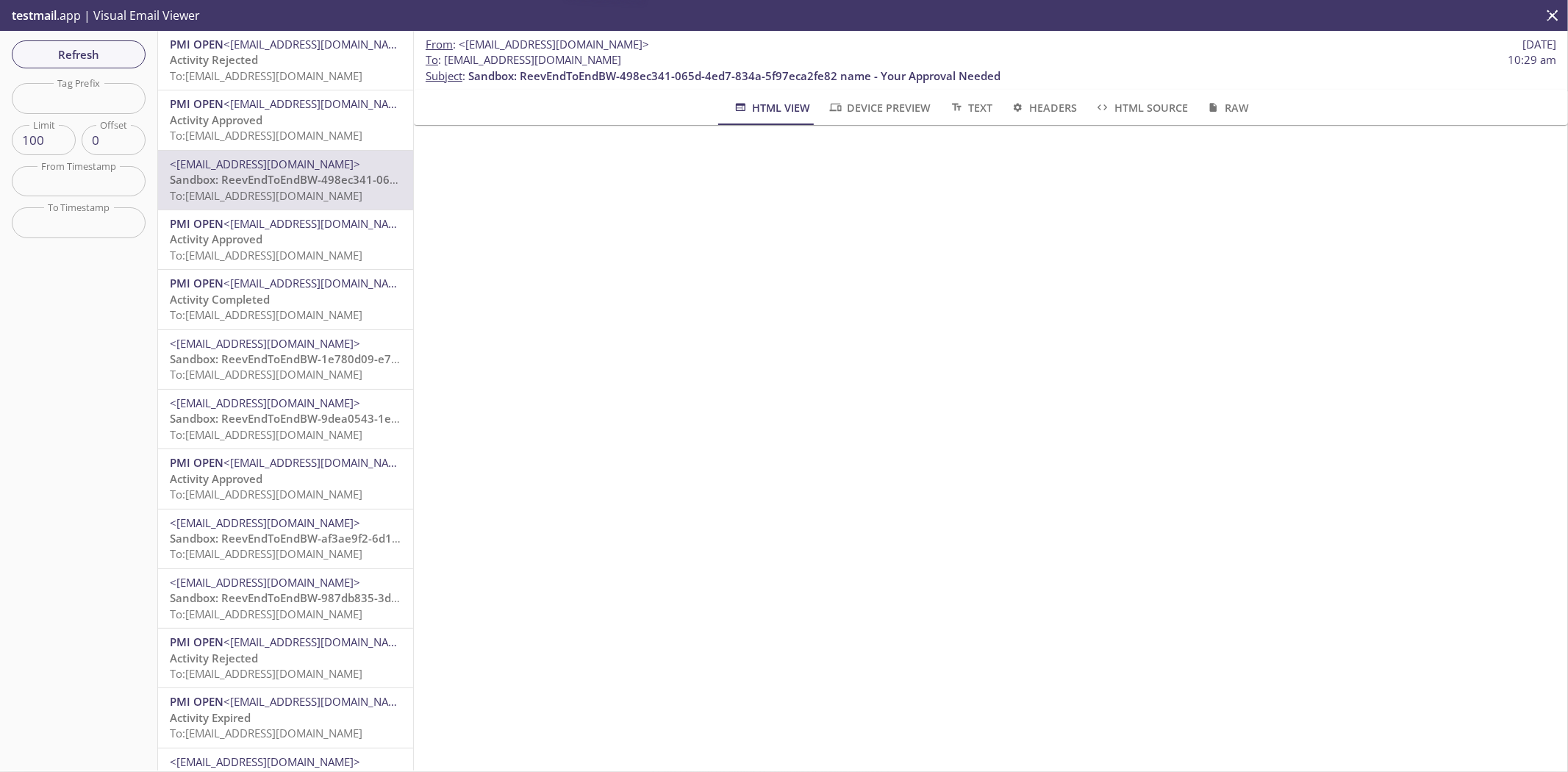
click at [314, 252] on span "To: reeve2e.1694743840095@inbox.testmail.app" at bounding box center [266, 255] width 193 height 15
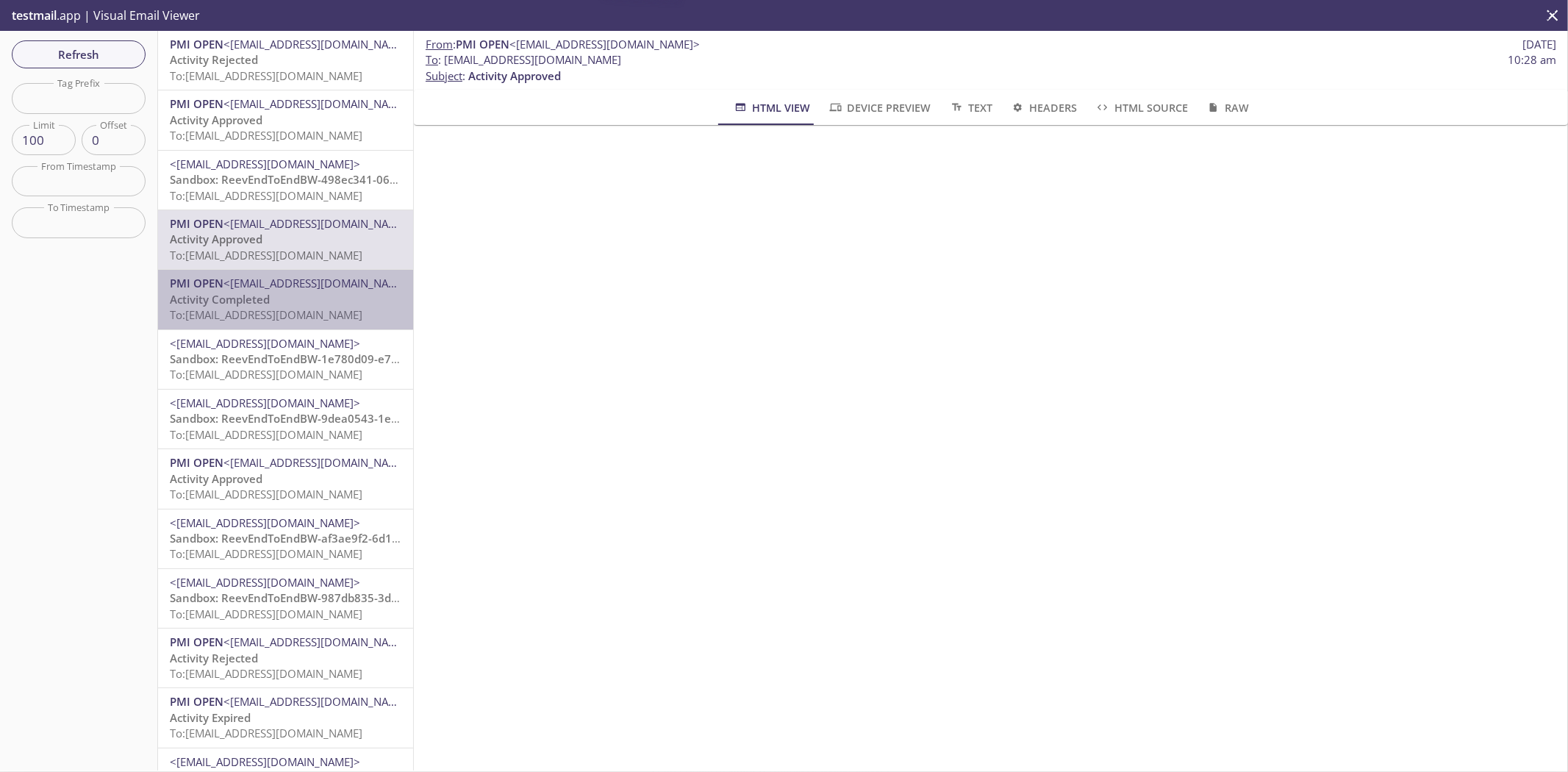
click at [333, 314] on span "To: reeve2e.1729447269877@inbox.testmail.app" at bounding box center [266, 314] width 193 height 15
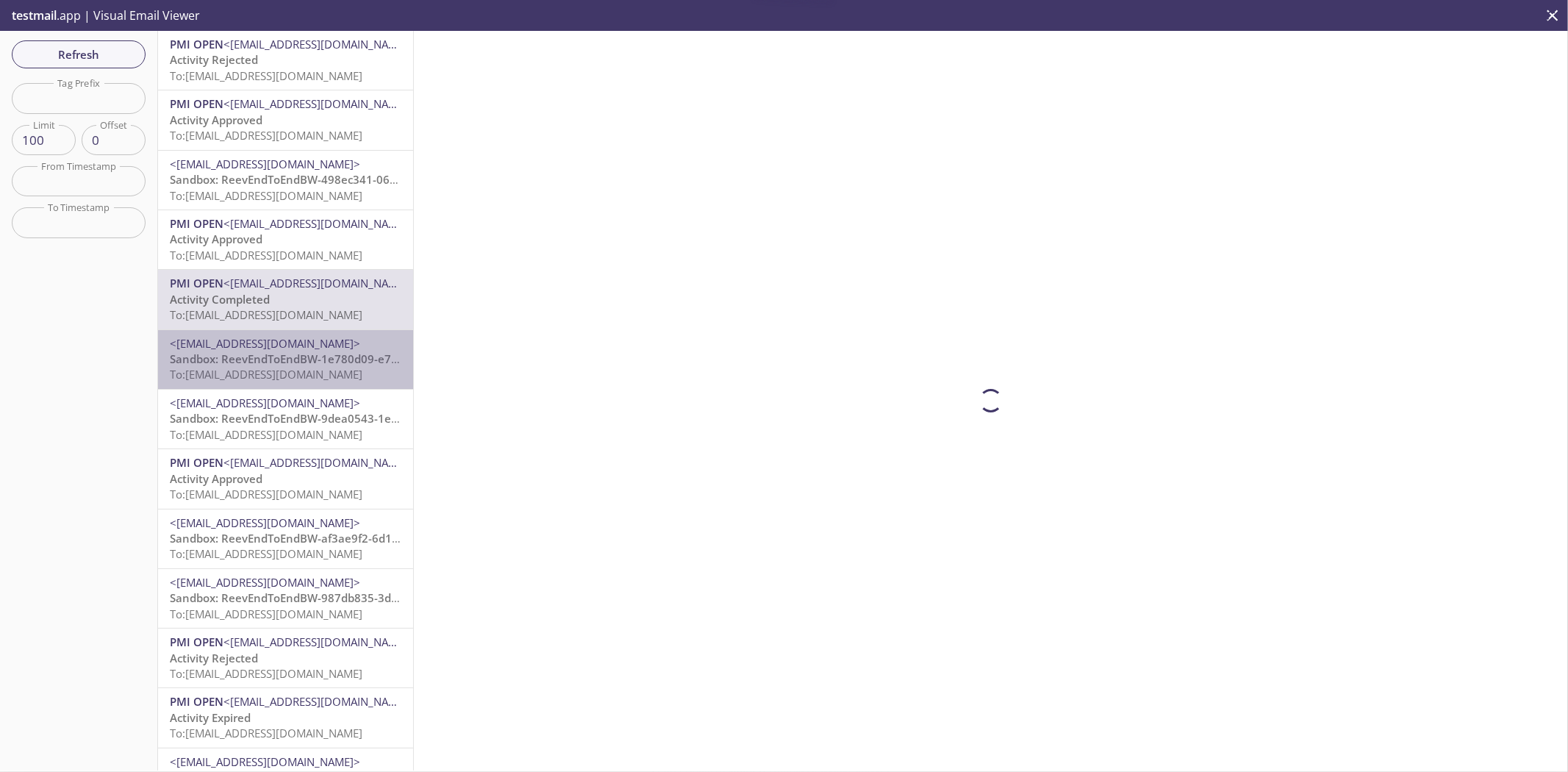
click at [317, 355] on span "Sandbox: ReevEndToEndBW-1e780d09-e7a8-4d4a-8e93-11422608c25d name - Your Approv…" at bounding box center [439, 358] width 540 height 15
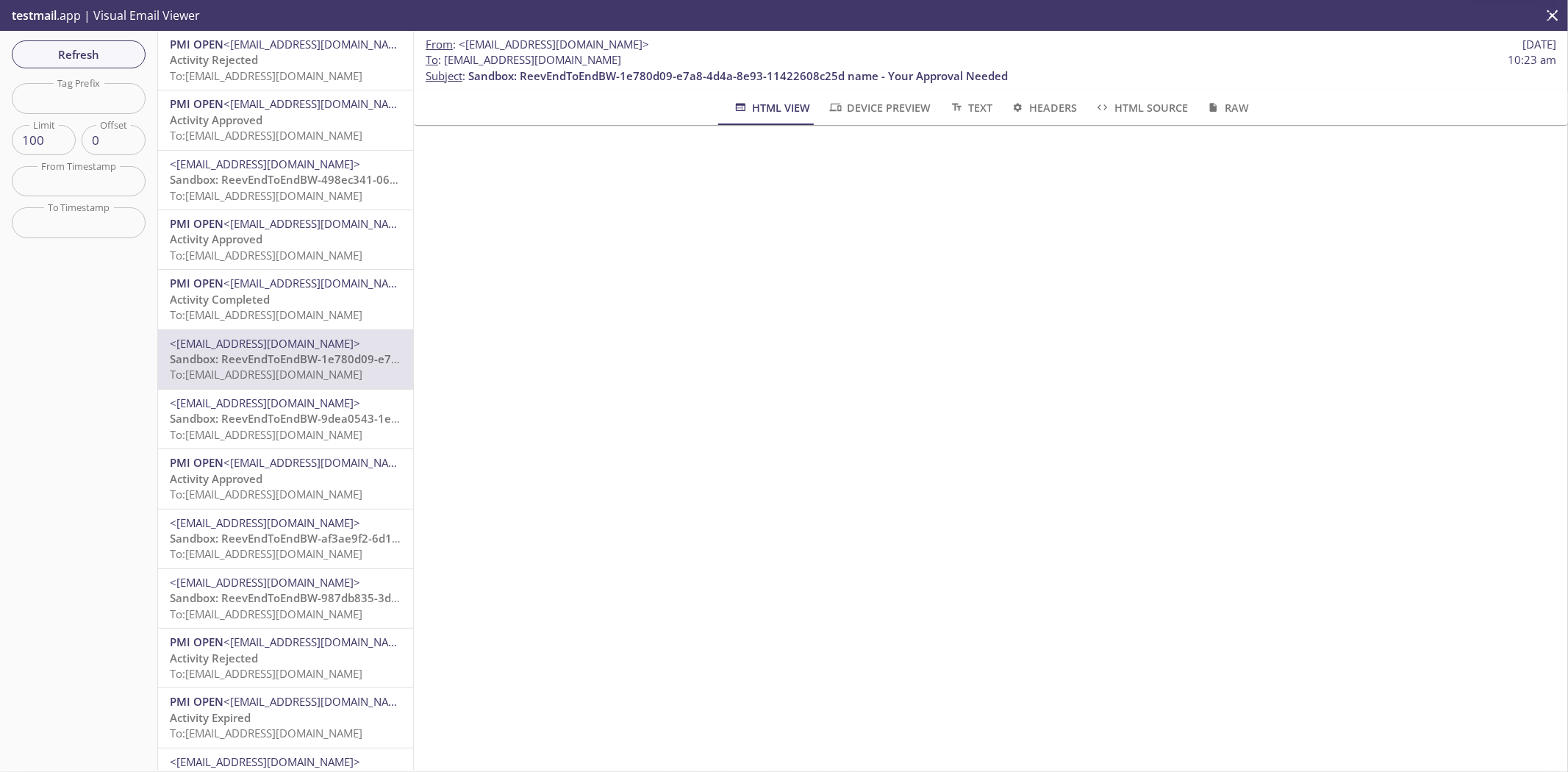
drag, startPoint x: 321, startPoint y: 418, endPoint x: 321, endPoint y: 433, distance: 15.0
click at [321, 417] on span "Sandbox: ReevEndToEndBW-9dea0543-1ef5-40cb-b6fc-8eb7fba0eed9 name - Your Approv…" at bounding box center [434, 418] width 529 height 15
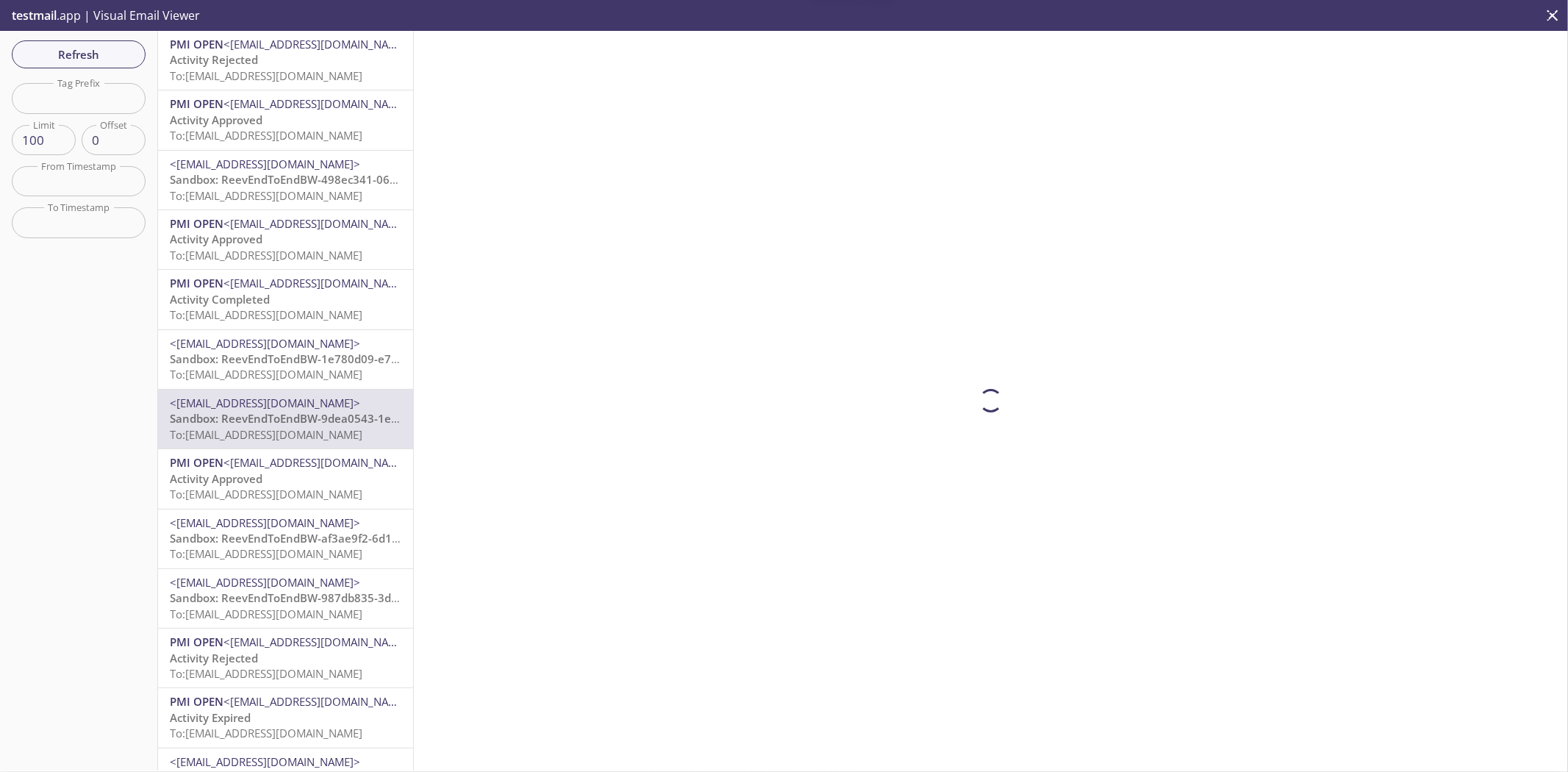
click at [314, 458] on span "<noreply@email.pmiopen.com>" at bounding box center [318, 462] width 190 height 15
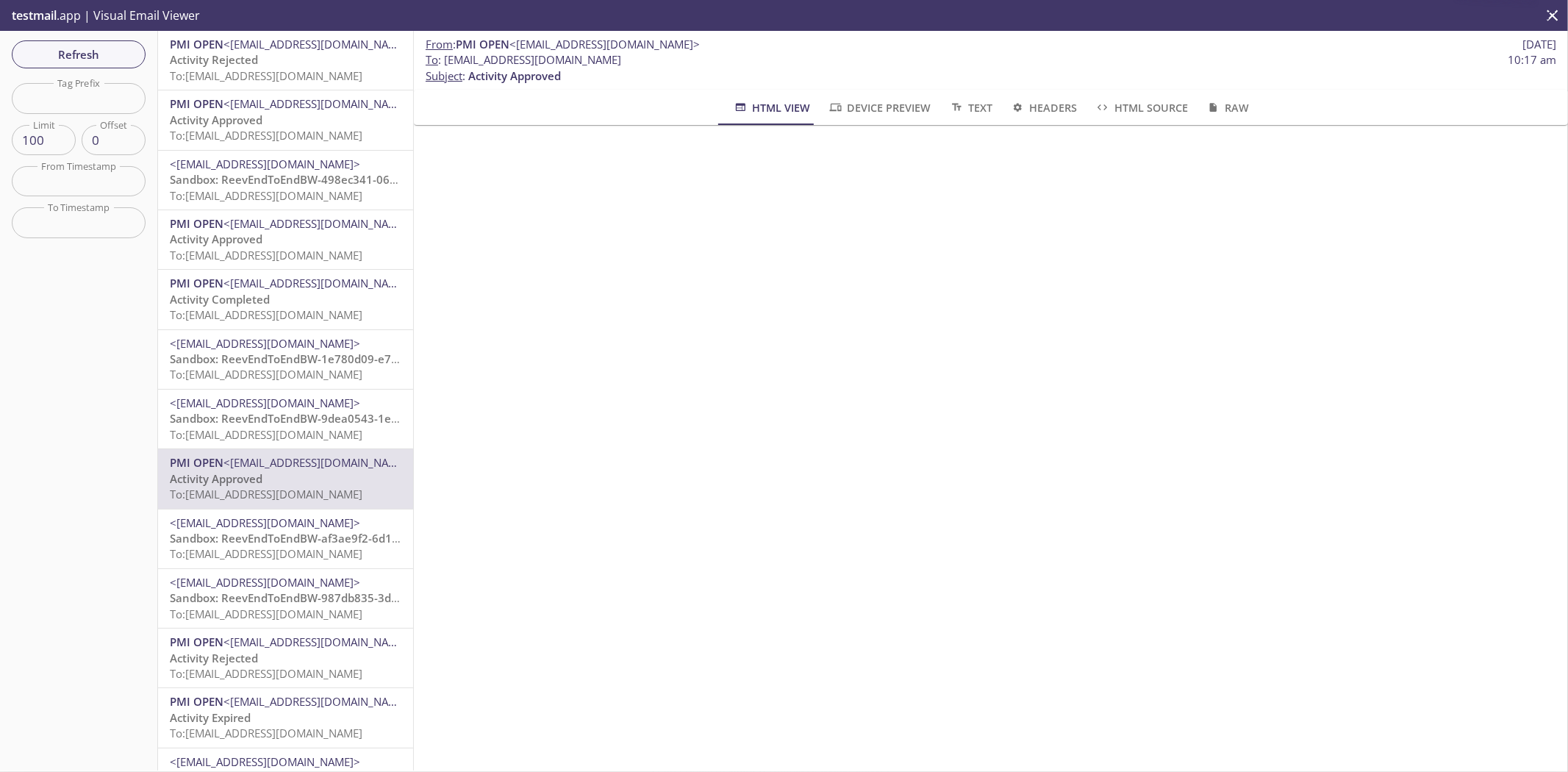
click at [288, 503] on div "PMI OPEN <noreply@email.pmiopen.com> Activity Approved To: reeve2e.169474384009…" at bounding box center [286, 478] width 255 height 59
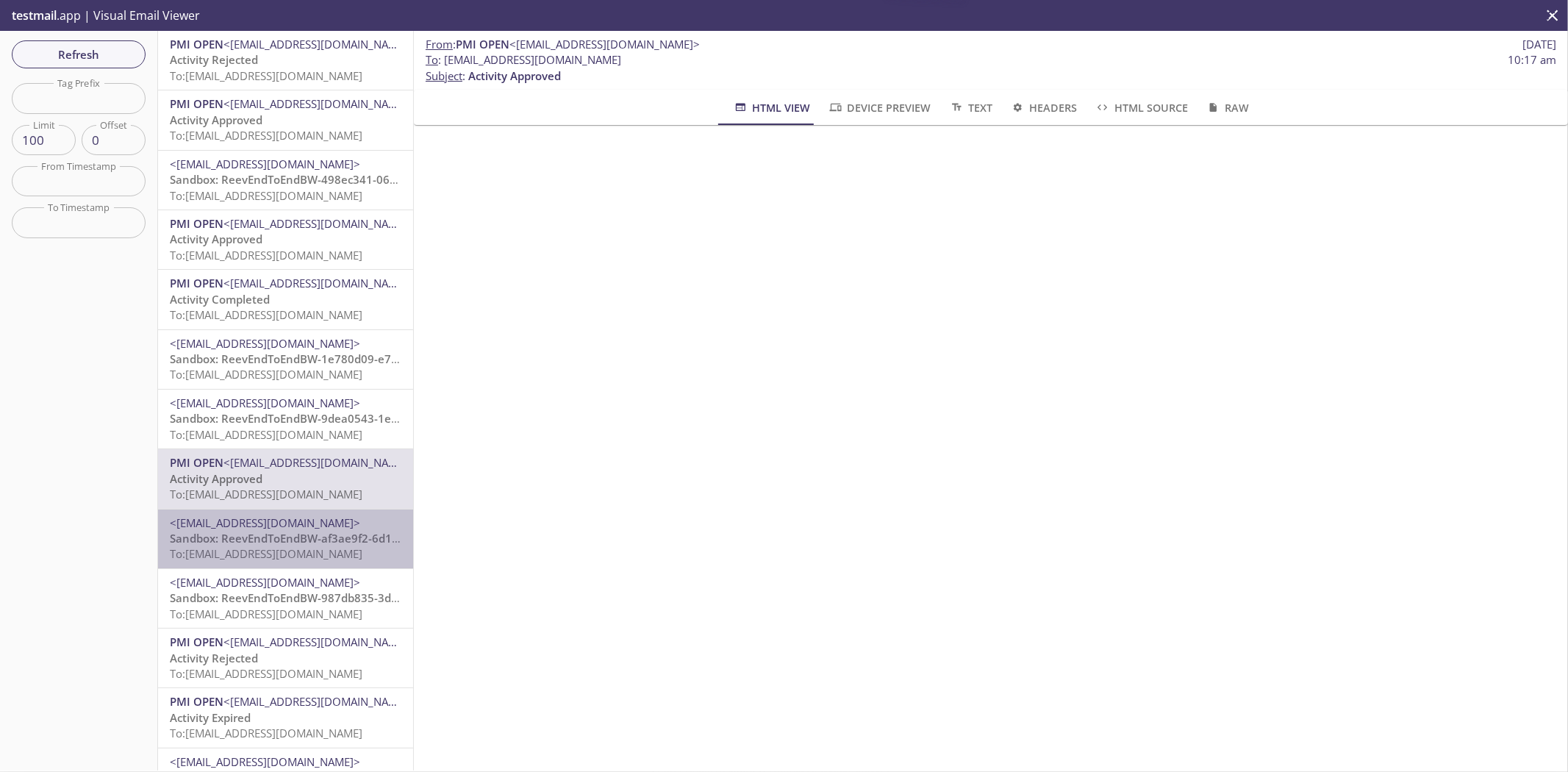
click at [303, 552] on span "To: reeve2e.treev106@inbox.testmail.app" at bounding box center [266, 553] width 193 height 15
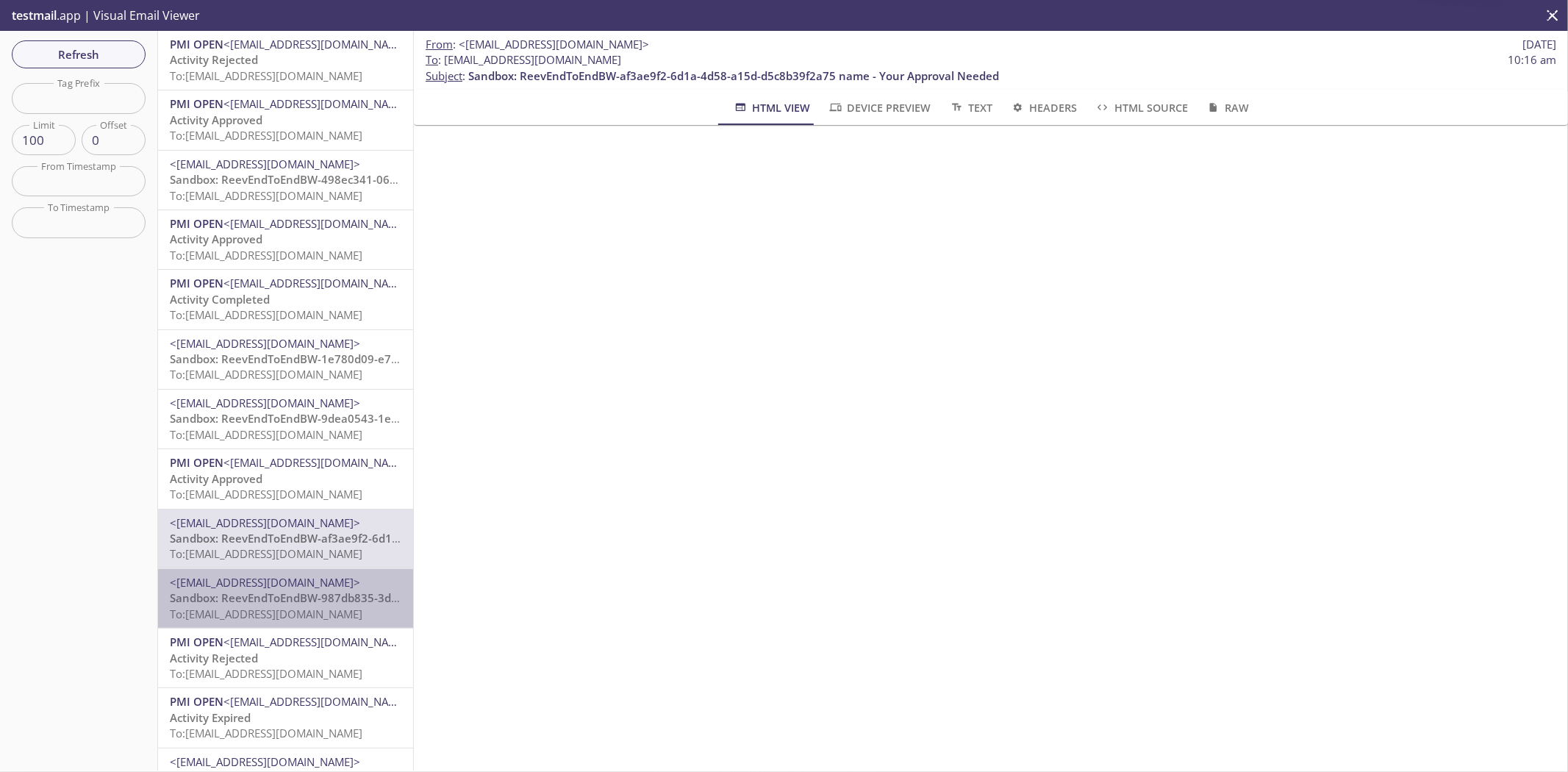
drag, startPoint x: 331, startPoint y: 607, endPoint x: 317, endPoint y: 681, distance: 75.3
click at [331, 611] on span "To: reeve2e.treev106@inbox.testmail.app" at bounding box center [266, 614] width 193 height 15
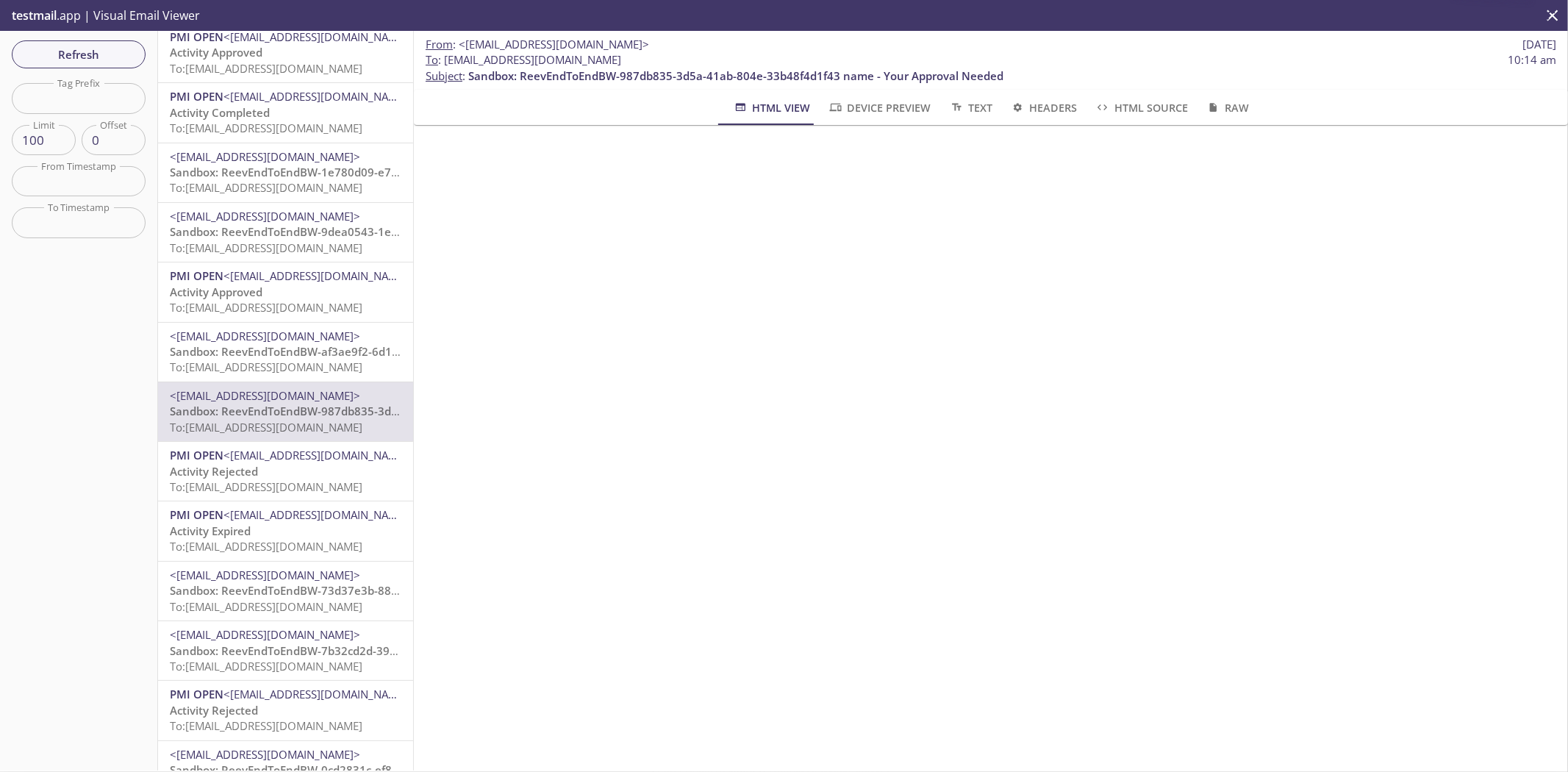
scroll to position [245, 0]
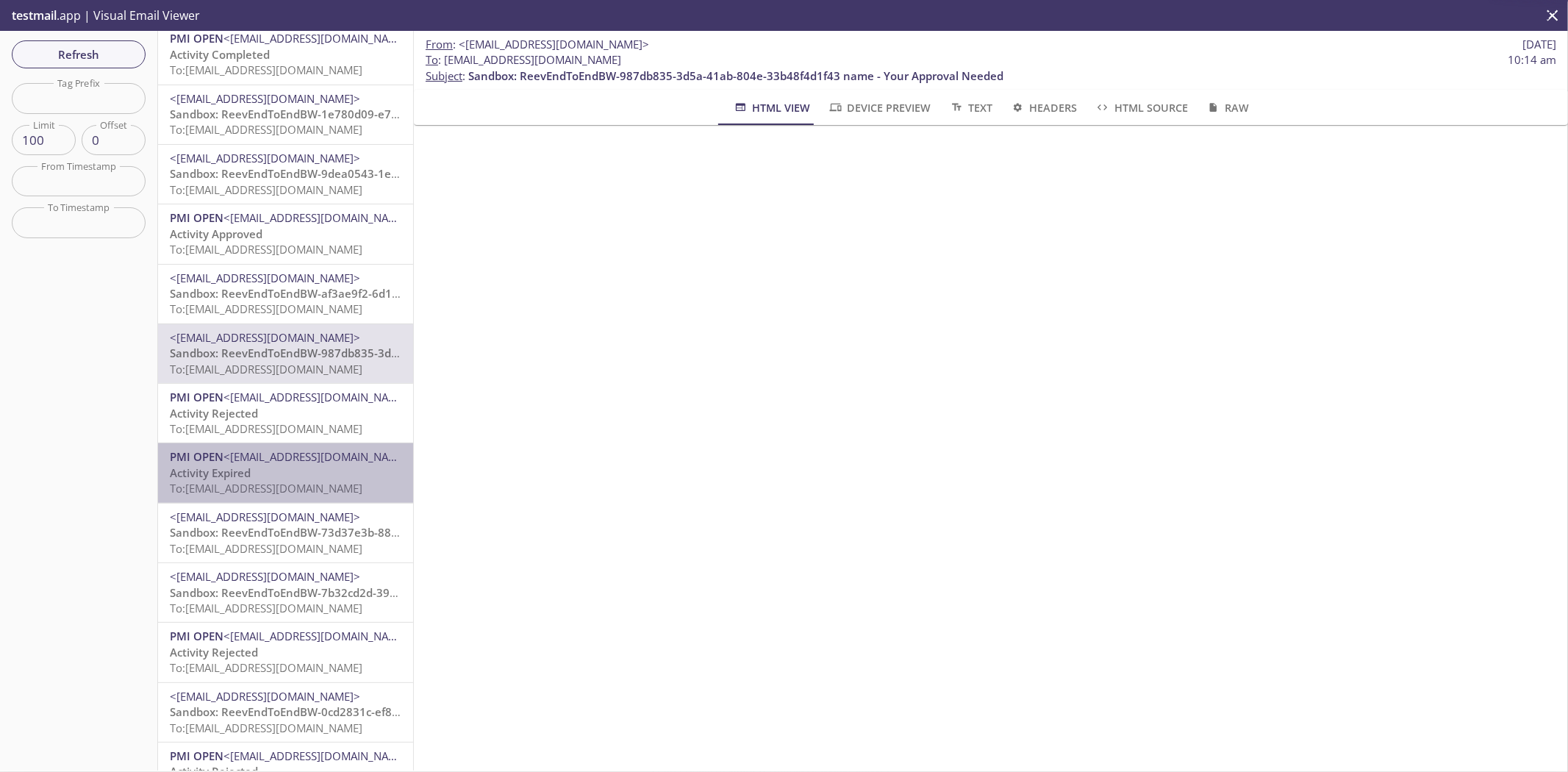
click at [334, 450] on span "<noreply@email.pmiopen.com>" at bounding box center [318, 456] width 190 height 15
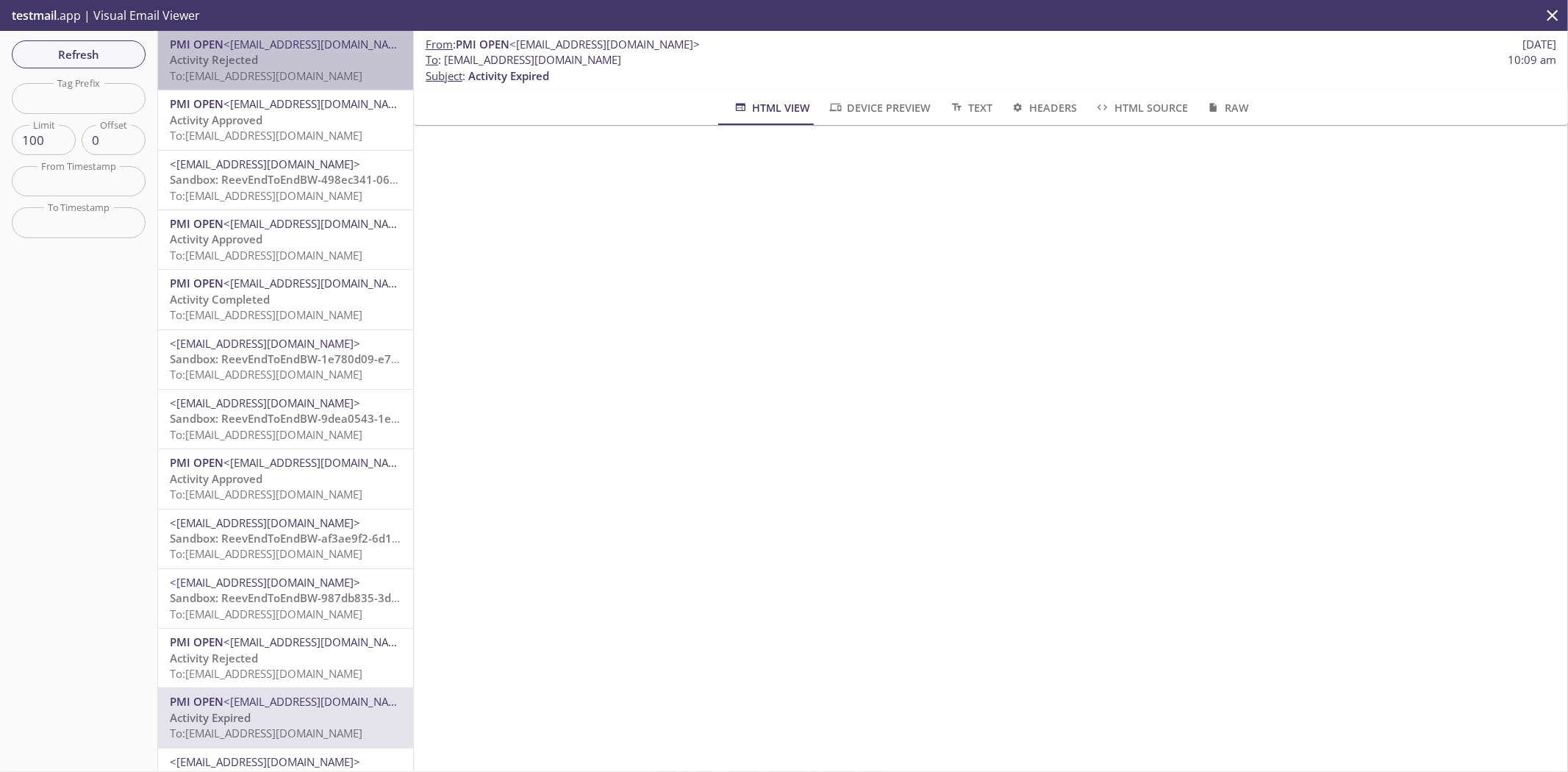
click at [342, 47] on span "<noreply@email.pmiopen.com>" at bounding box center [318, 44] width 190 height 15
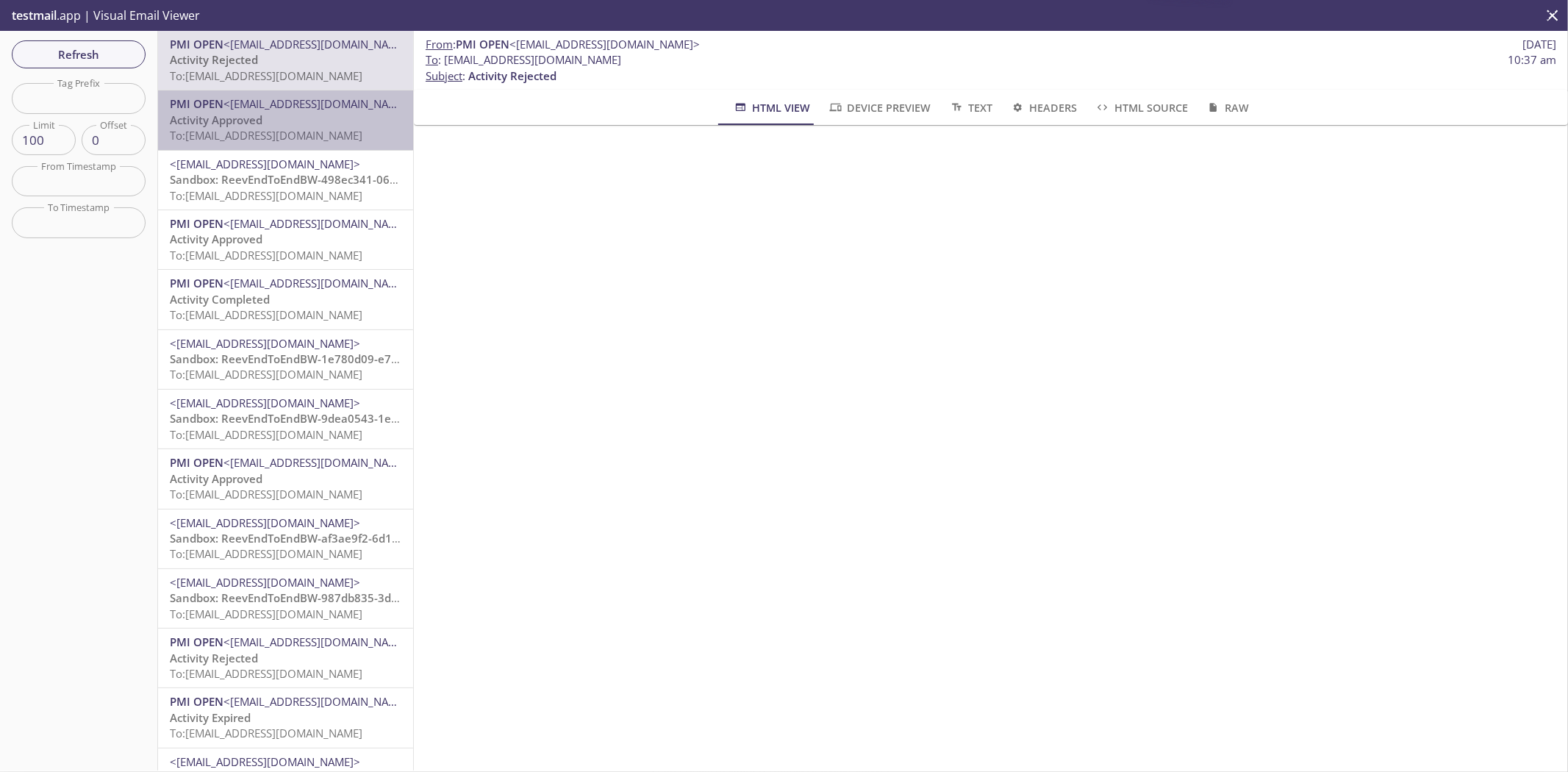
click at [332, 122] on p "Activity Approved To: reeve2e.1702633112827@inbox.testmail.app" at bounding box center [286, 128] width 232 height 32
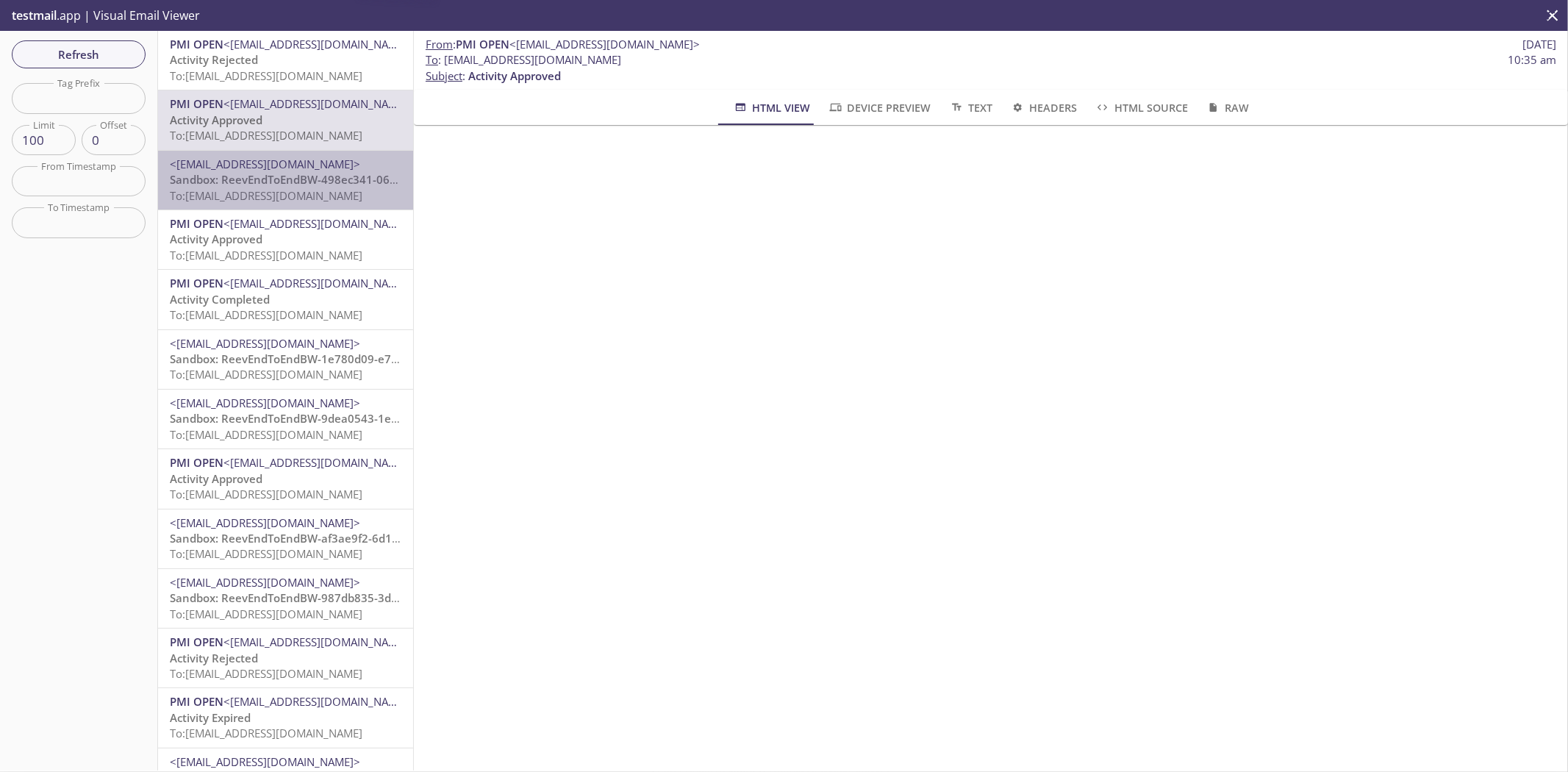
click at [326, 195] on span "To: reeve2e.treev106@inbox.testmail.app" at bounding box center [266, 196] width 193 height 15
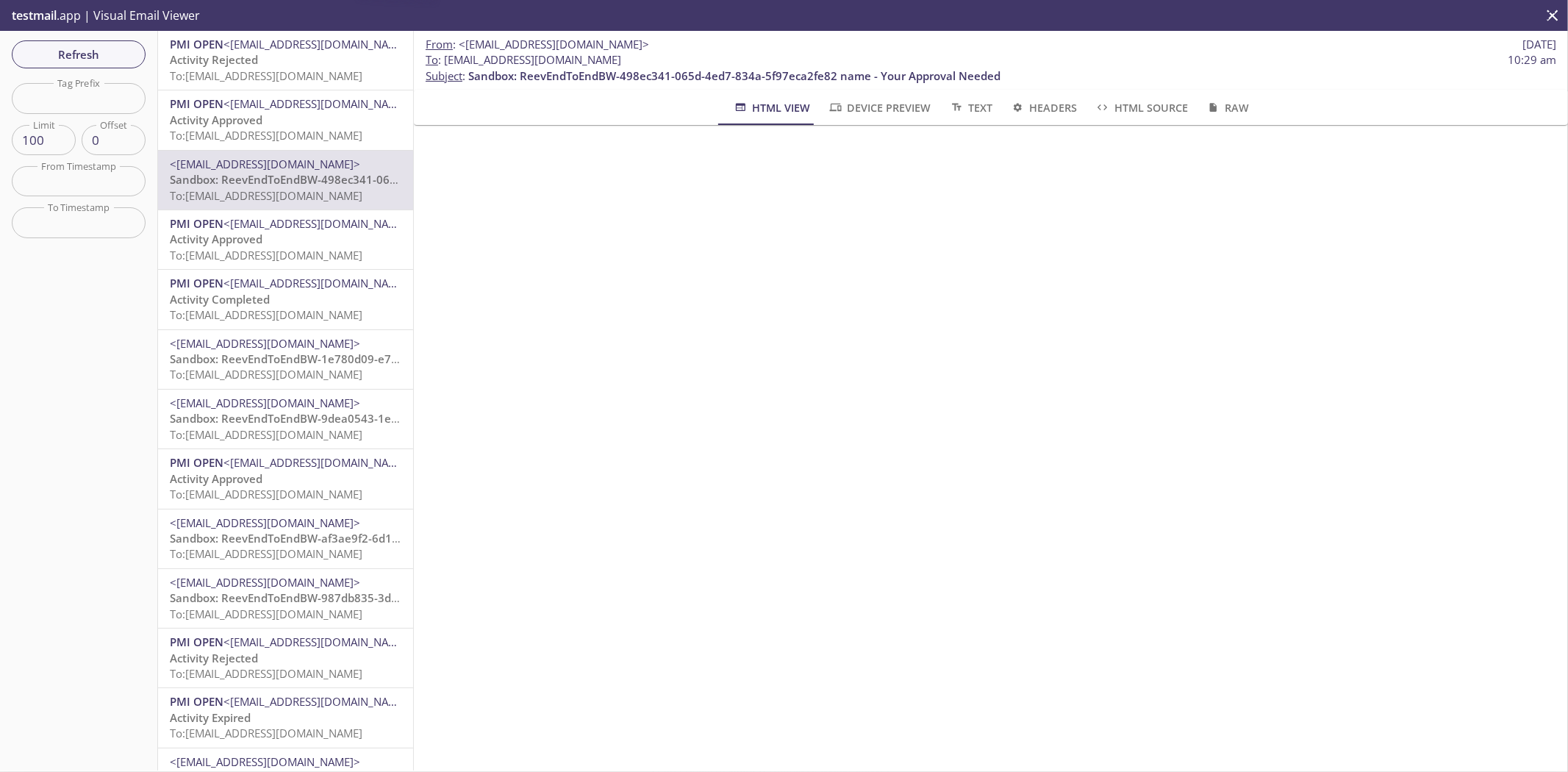
click at [326, 235] on p "Activity Approved To: reeve2e.1694743840095@inbox.testmail.app" at bounding box center [286, 247] width 232 height 32
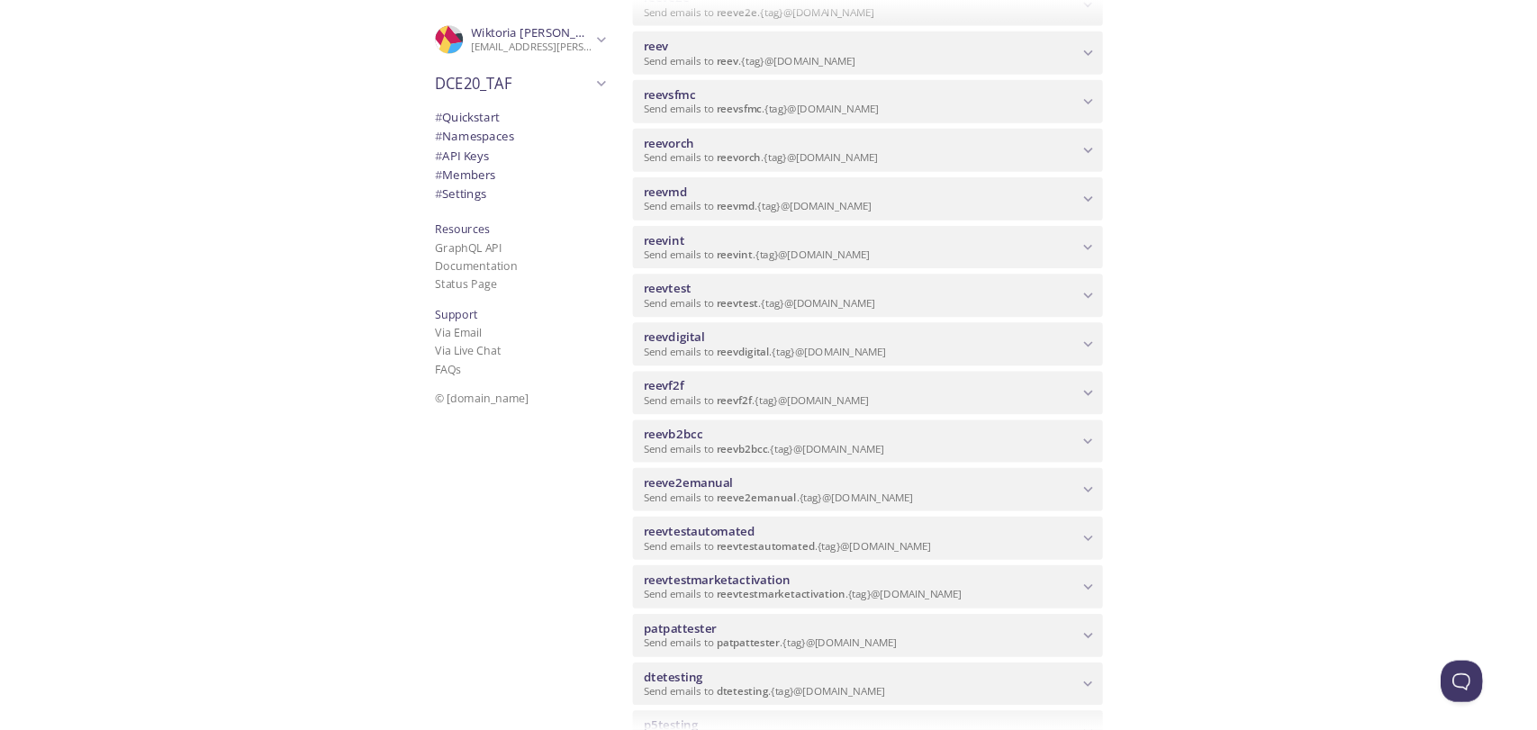
scroll to position [500, 0]
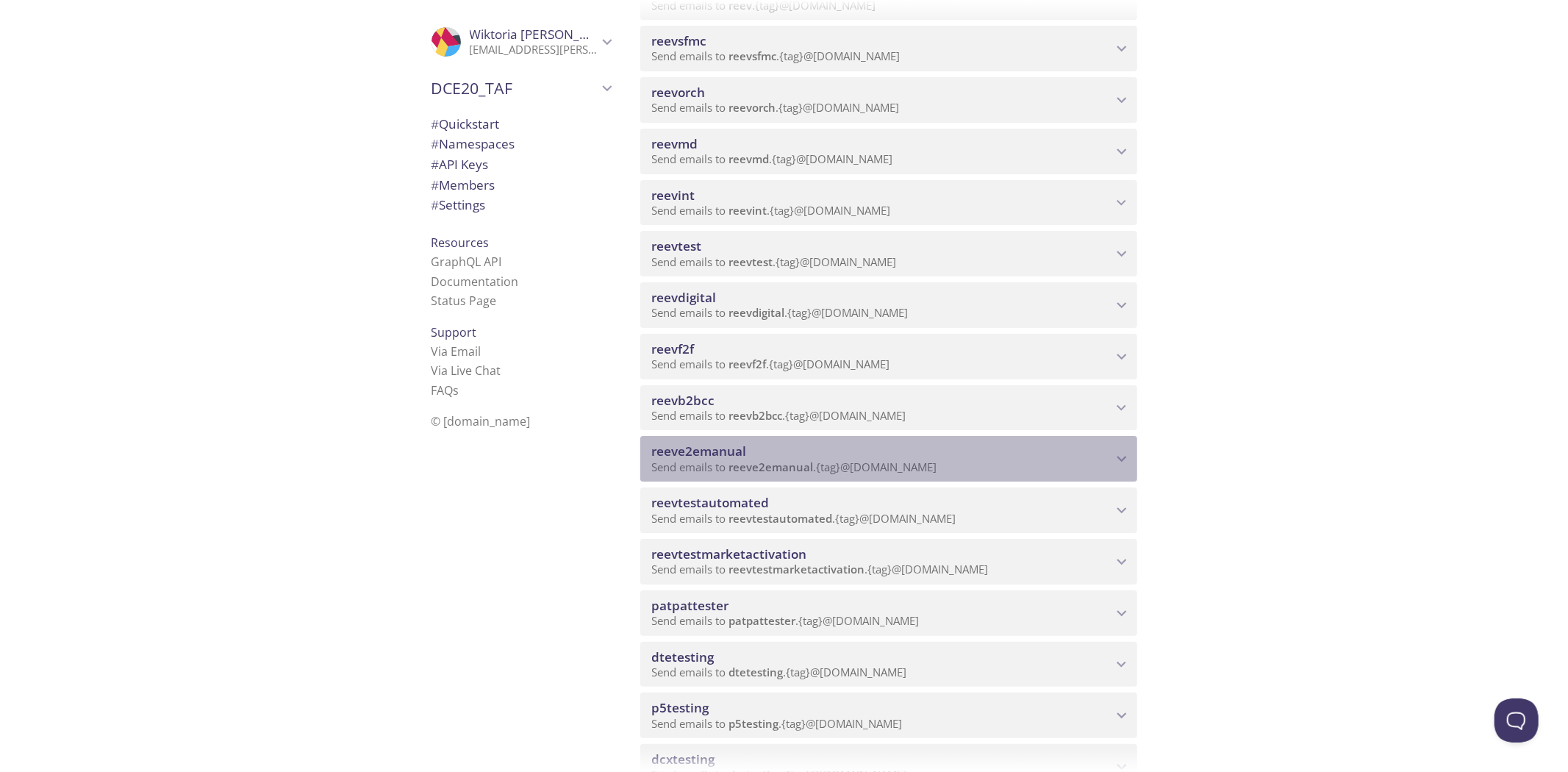
click at [927, 456] on span "reeve2emanual" at bounding box center [882, 451] width 460 height 16
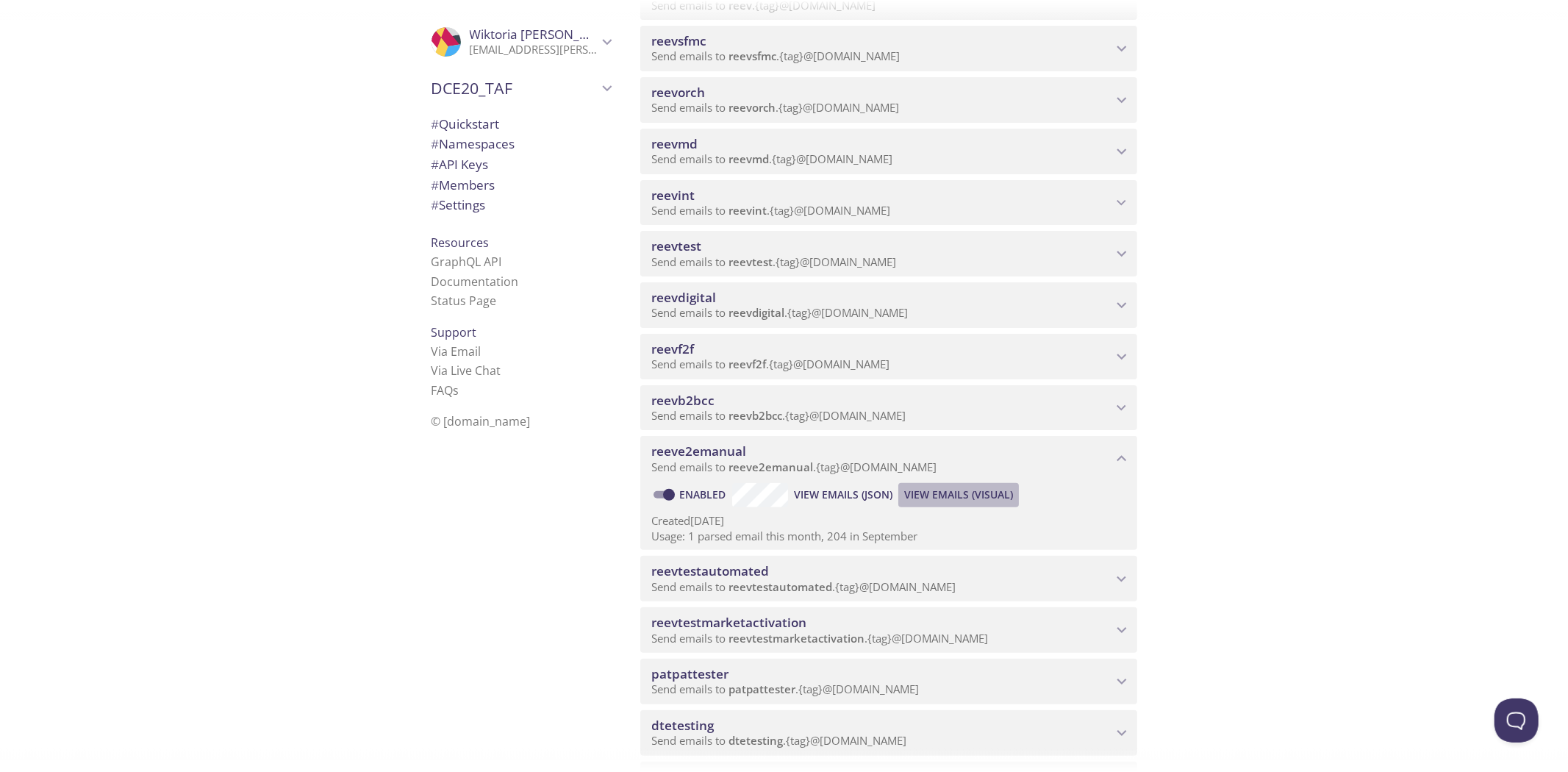
click at [980, 486] on span "View Emails (Visual)" at bounding box center [958, 495] width 109 height 18
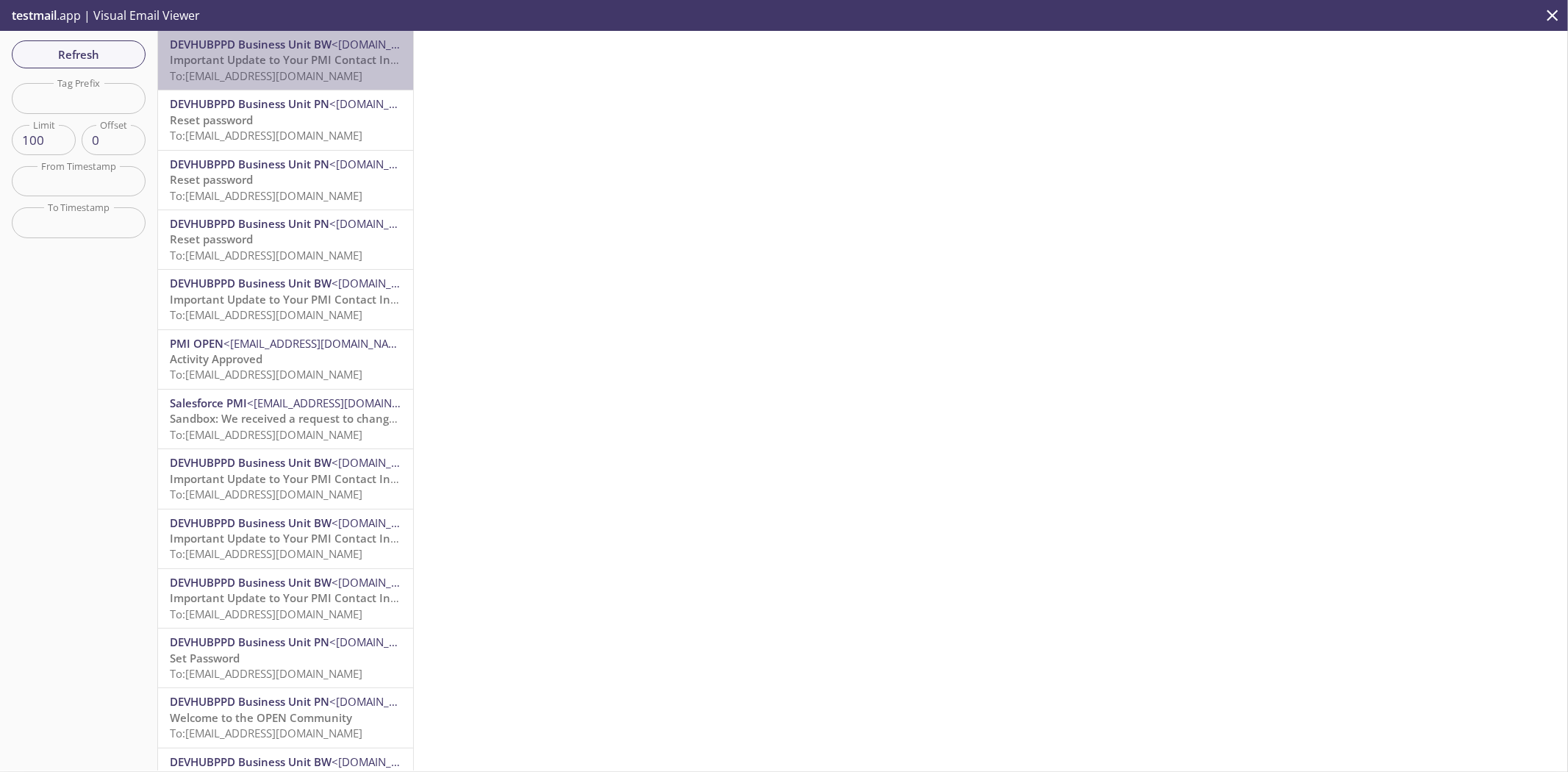
click at [342, 67] on span "Important Update to Your PMI Contact Information" at bounding box center [306, 60] width 273 height 15
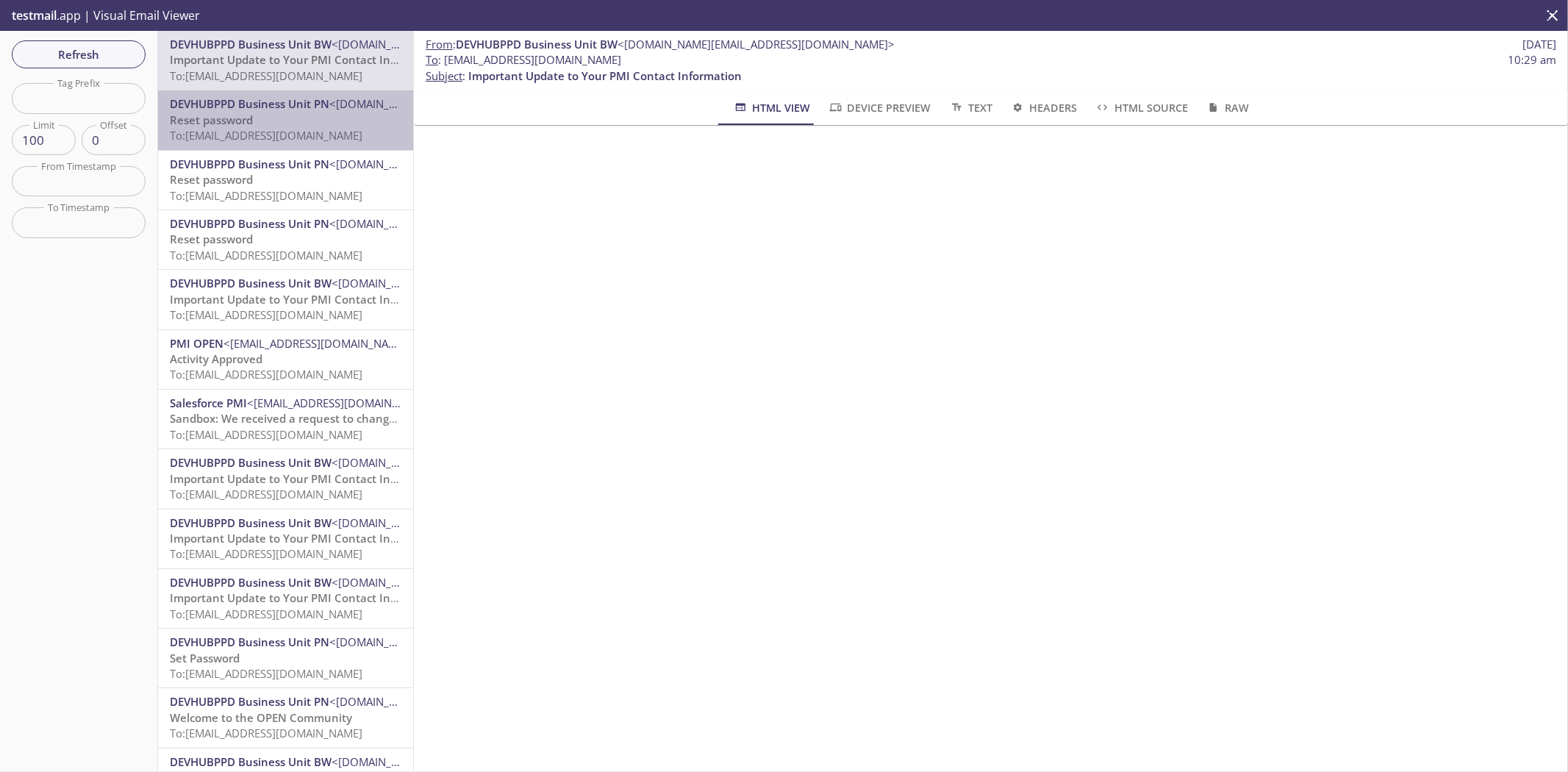
click at [320, 128] on span "To: reeve2emanual.mbo321321@inbox.testmail.app" at bounding box center [266, 135] width 193 height 15
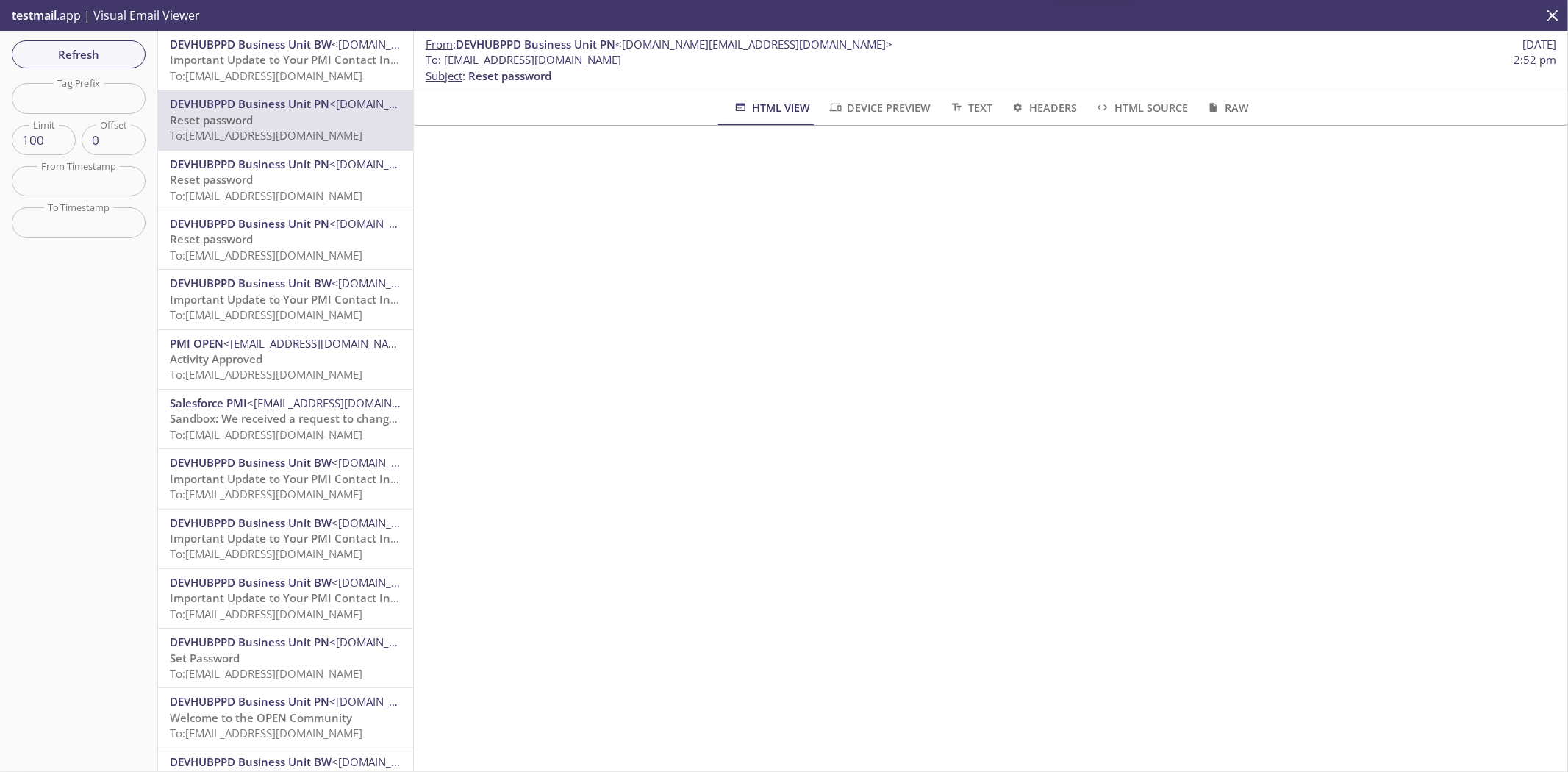
click at [376, 45] on span "<devhubppd.BW@email.pmiopen.com>" at bounding box center [470, 44] width 278 height 15
